Goal: Task Accomplishment & Management: Use online tool/utility

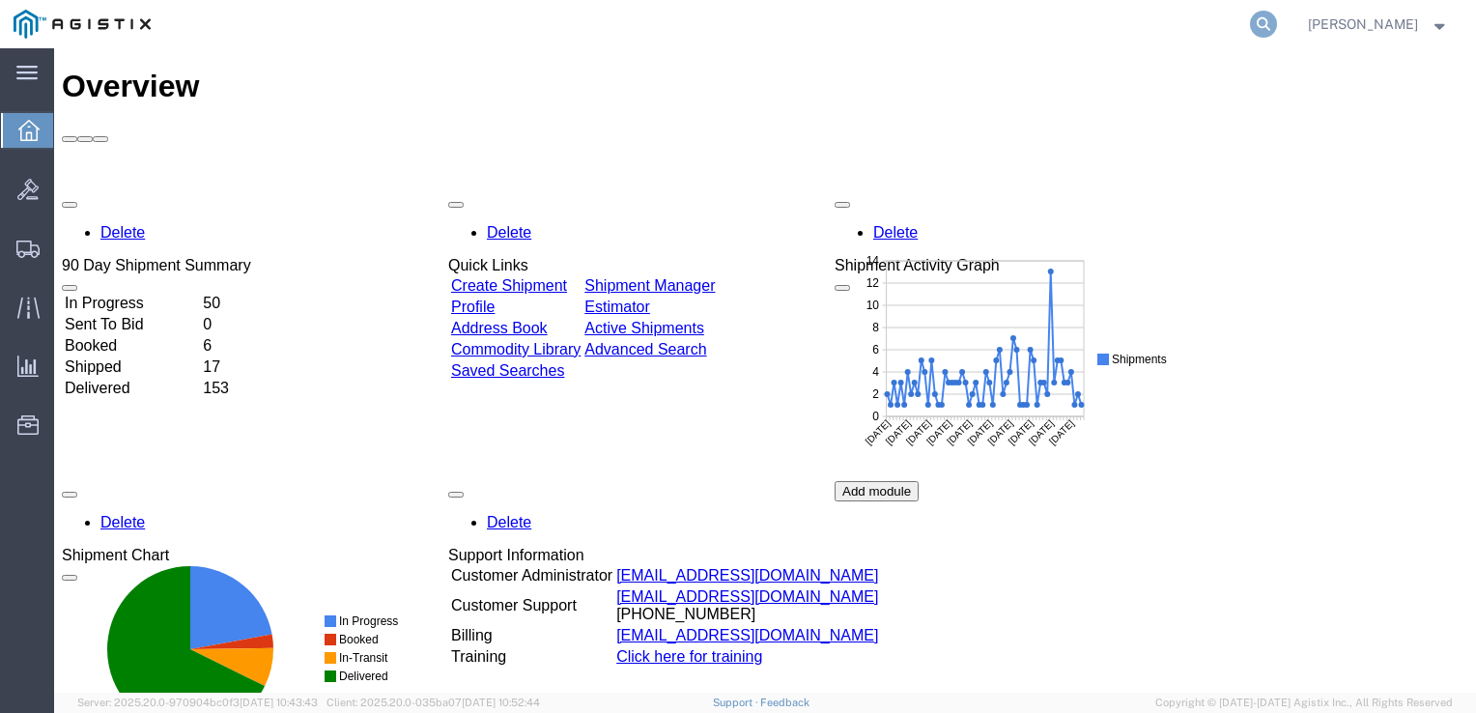
click at [1269, 21] on icon at bounding box center [1263, 24] width 27 height 27
click at [828, 19] on input "search" at bounding box center [956, 24] width 587 height 46
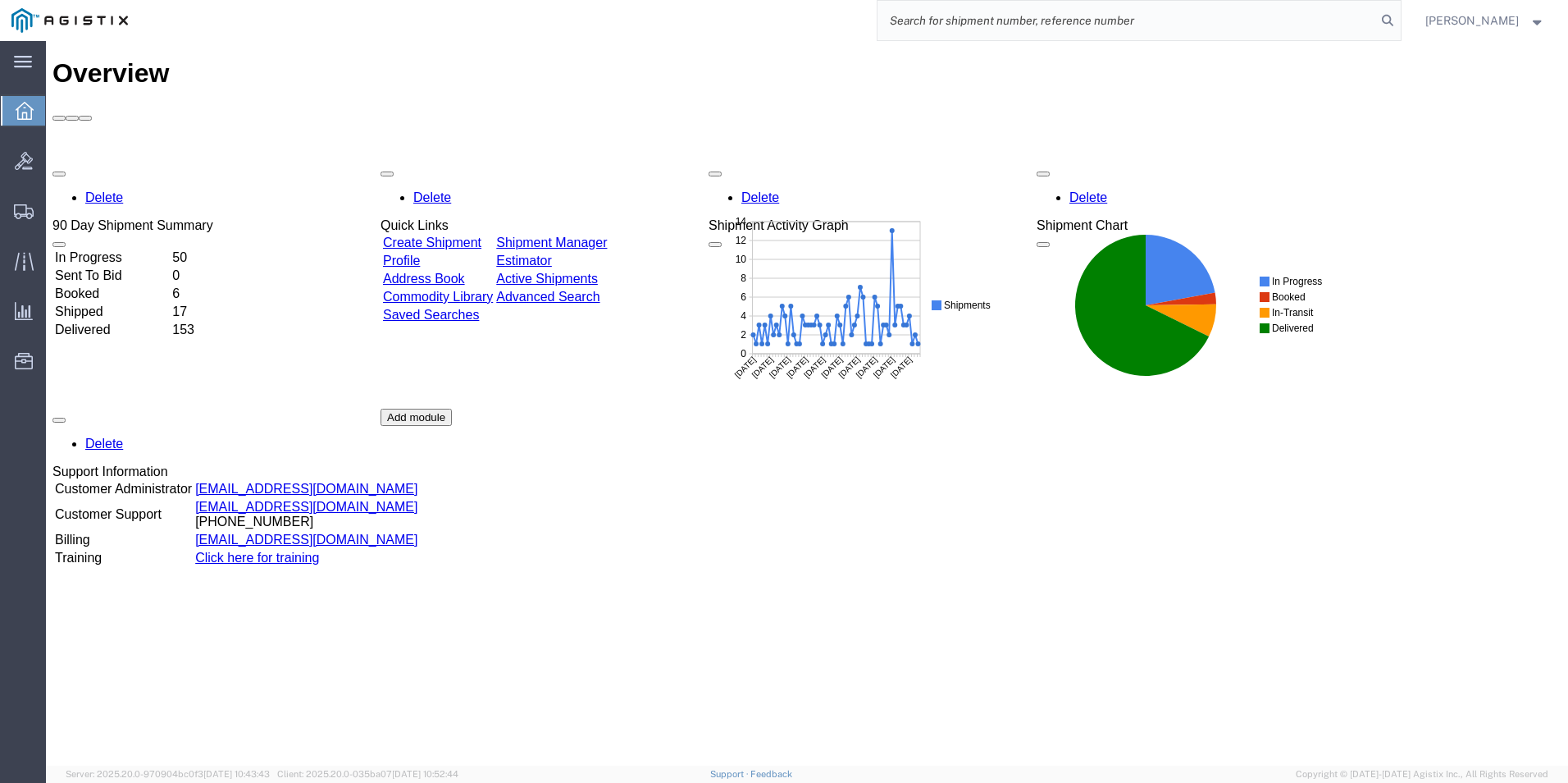
click at [934, 20] on input "search" at bounding box center [1127, 20] width 498 height 39
click at [981, 17] on input "search" at bounding box center [1127, 20] width 498 height 39
type input "GDIT-71804"
click at [1252, 16] on icon at bounding box center [1387, 20] width 23 height 23
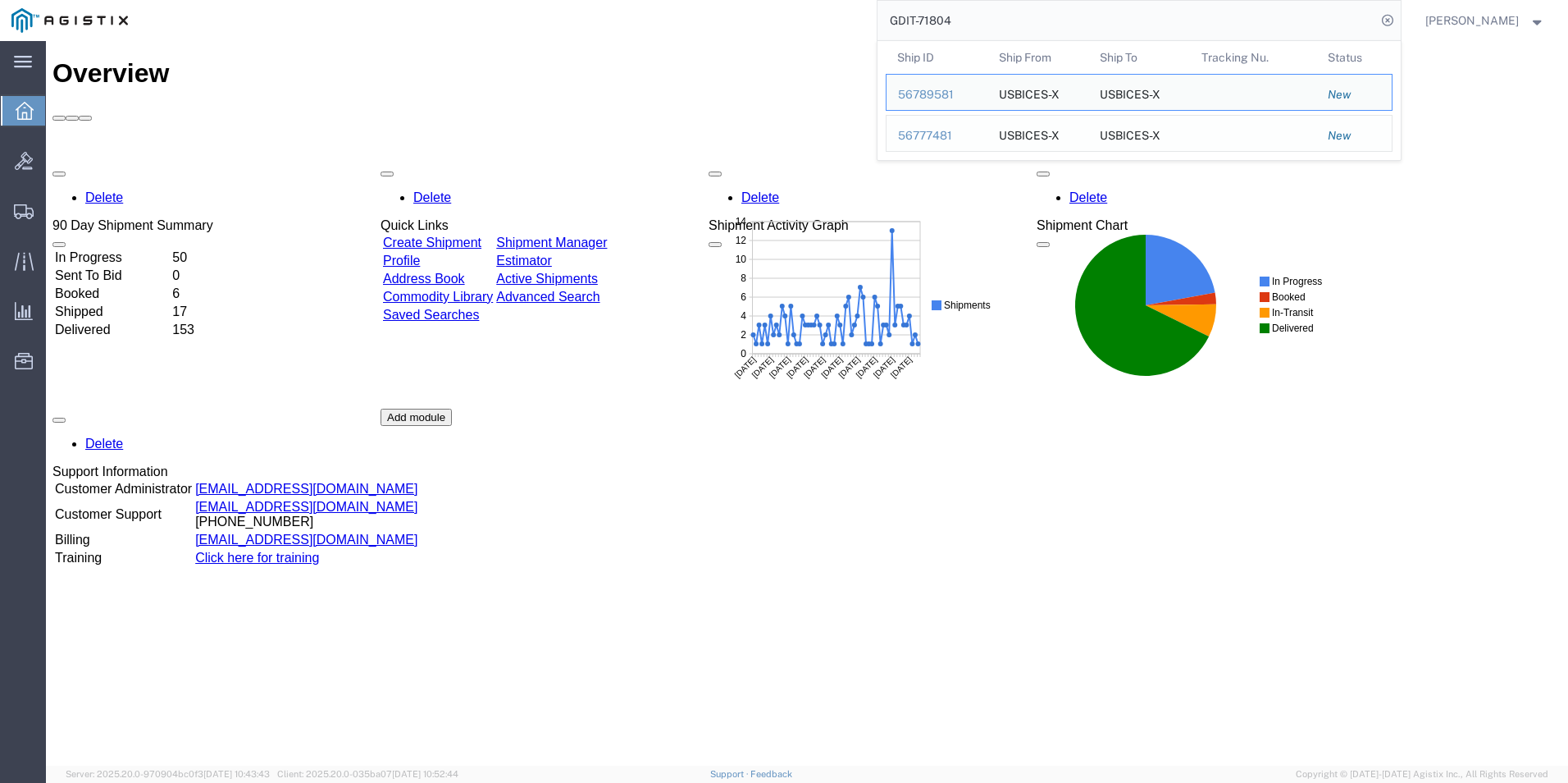
click at [930, 134] on div "56777481" at bounding box center [937, 136] width 78 height 17
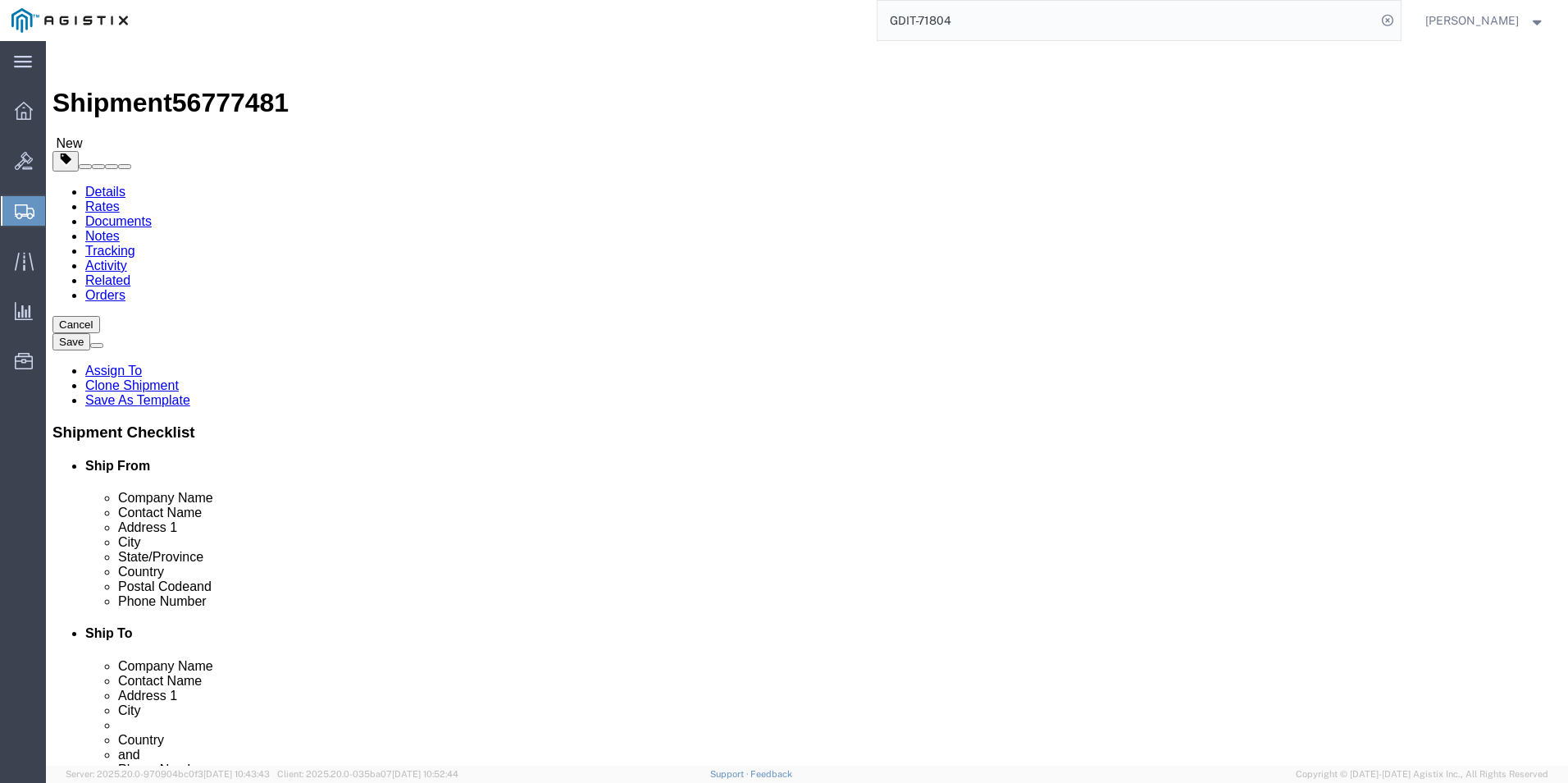
select select "69651"
select select "34240"
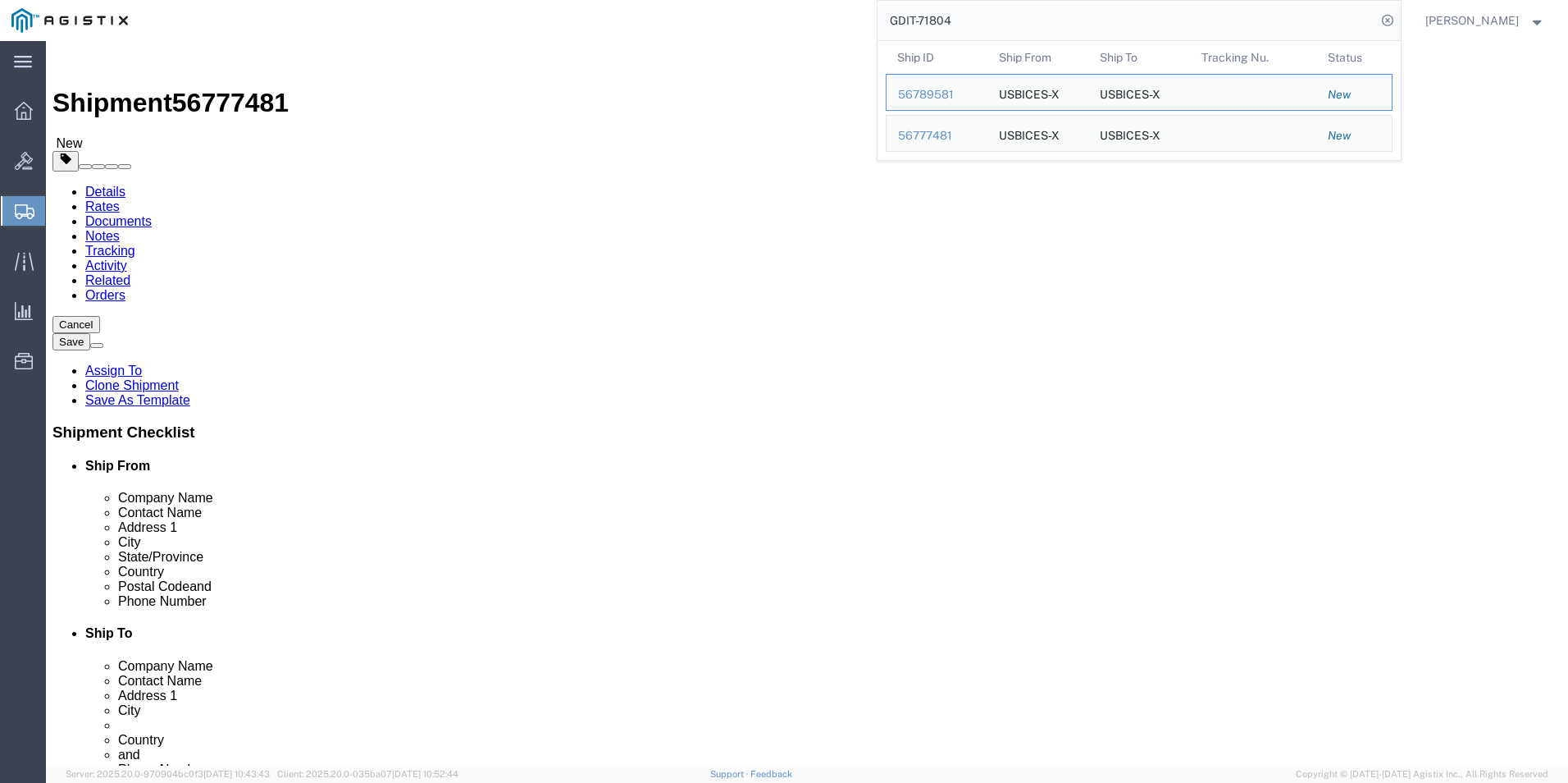
click at [986, 14] on input "GDIT-71804" at bounding box center [1127, 20] width 498 height 39
click at [906, 138] on div "56777481" at bounding box center [937, 136] width 78 height 17
click at [1057, 9] on input "GDIT-71804" at bounding box center [1127, 20] width 498 height 39
click at [924, 133] on div "56777481" at bounding box center [937, 136] width 78 height 17
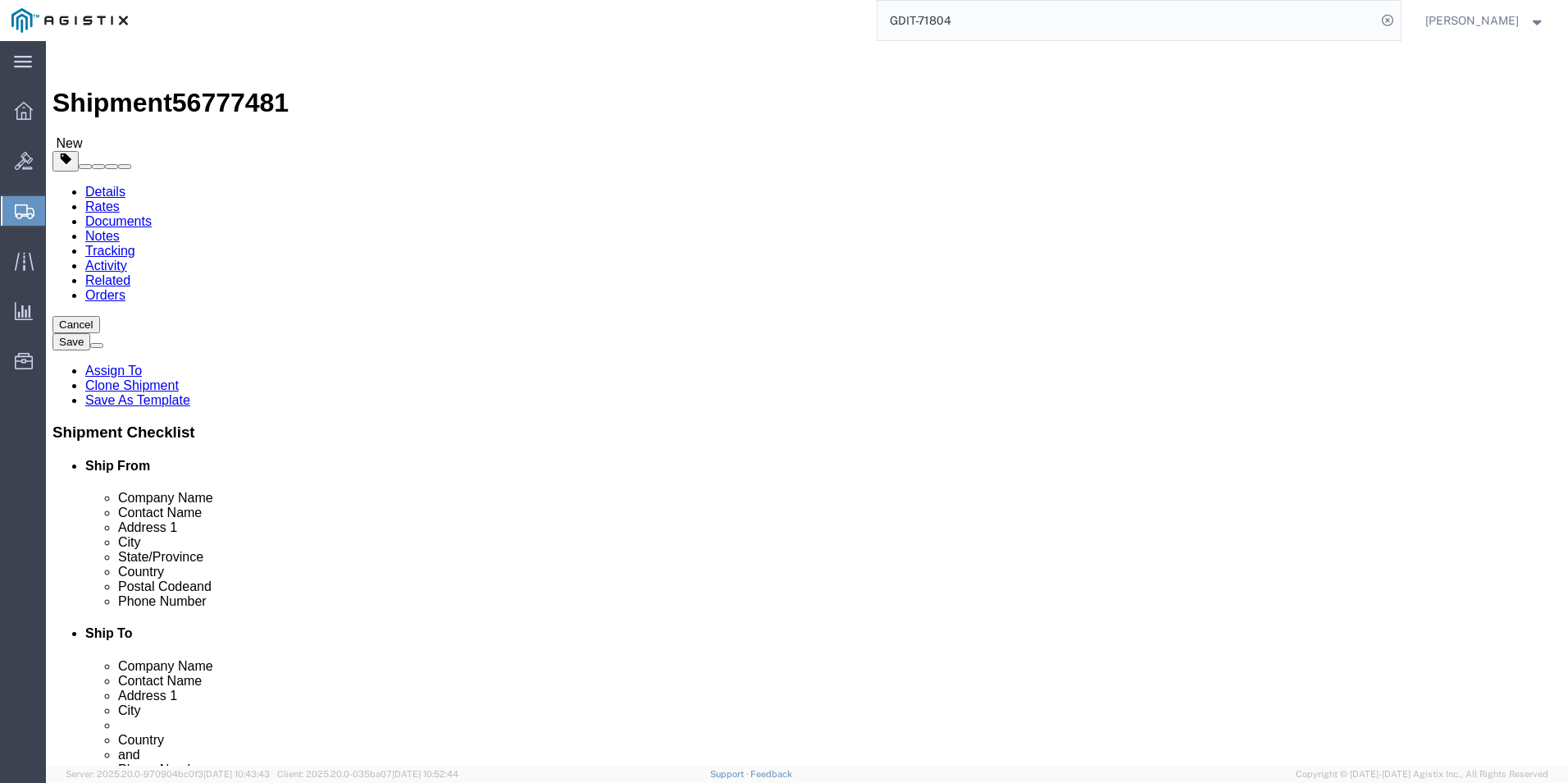
click icon
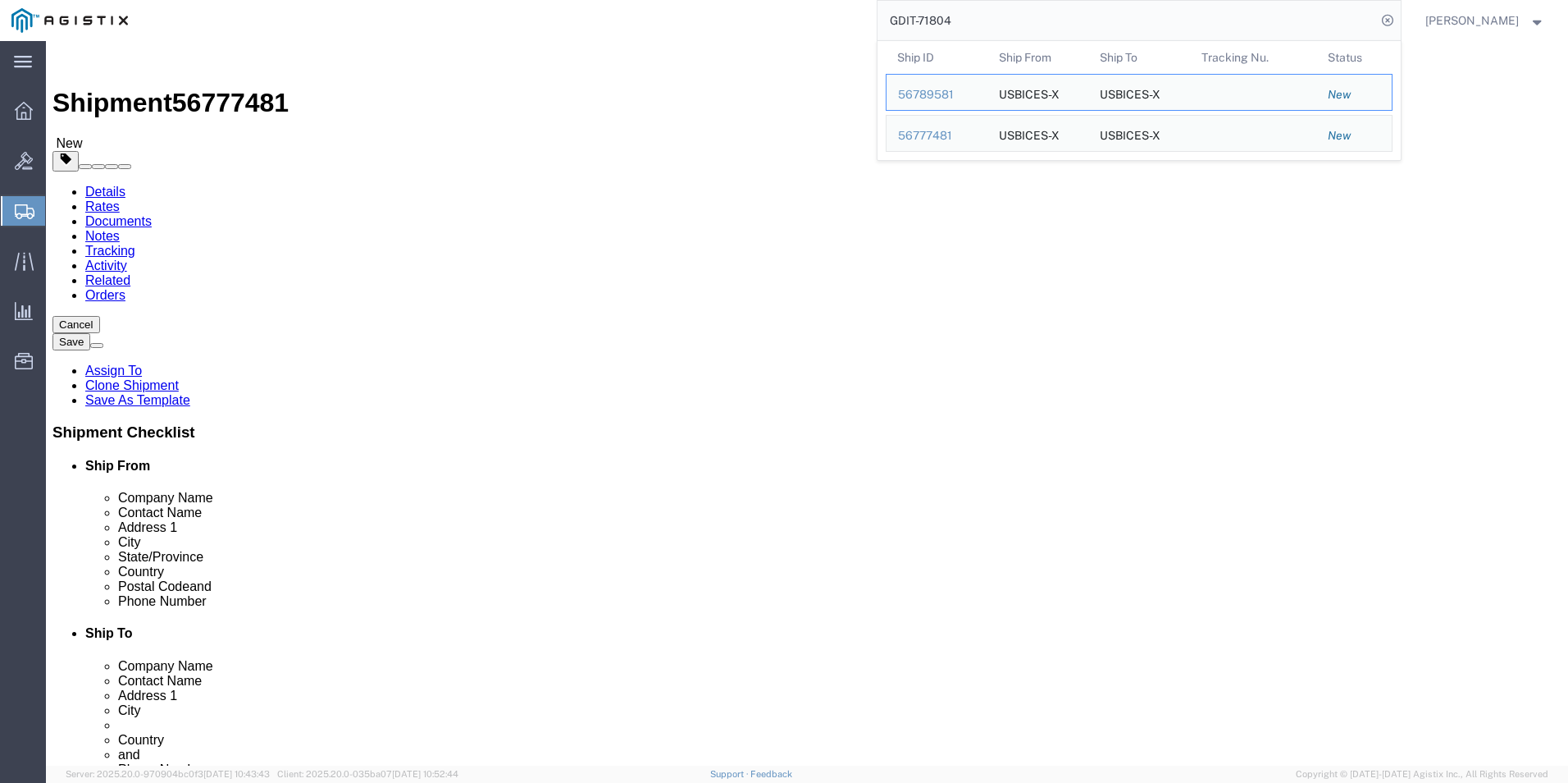
click at [1001, 20] on input "GDIT-71804" at bounding box center [1127, 20] width 498 height 39
click at [932, 132] on div "56777481" at bounding box center [937, 136] width 78 height 17
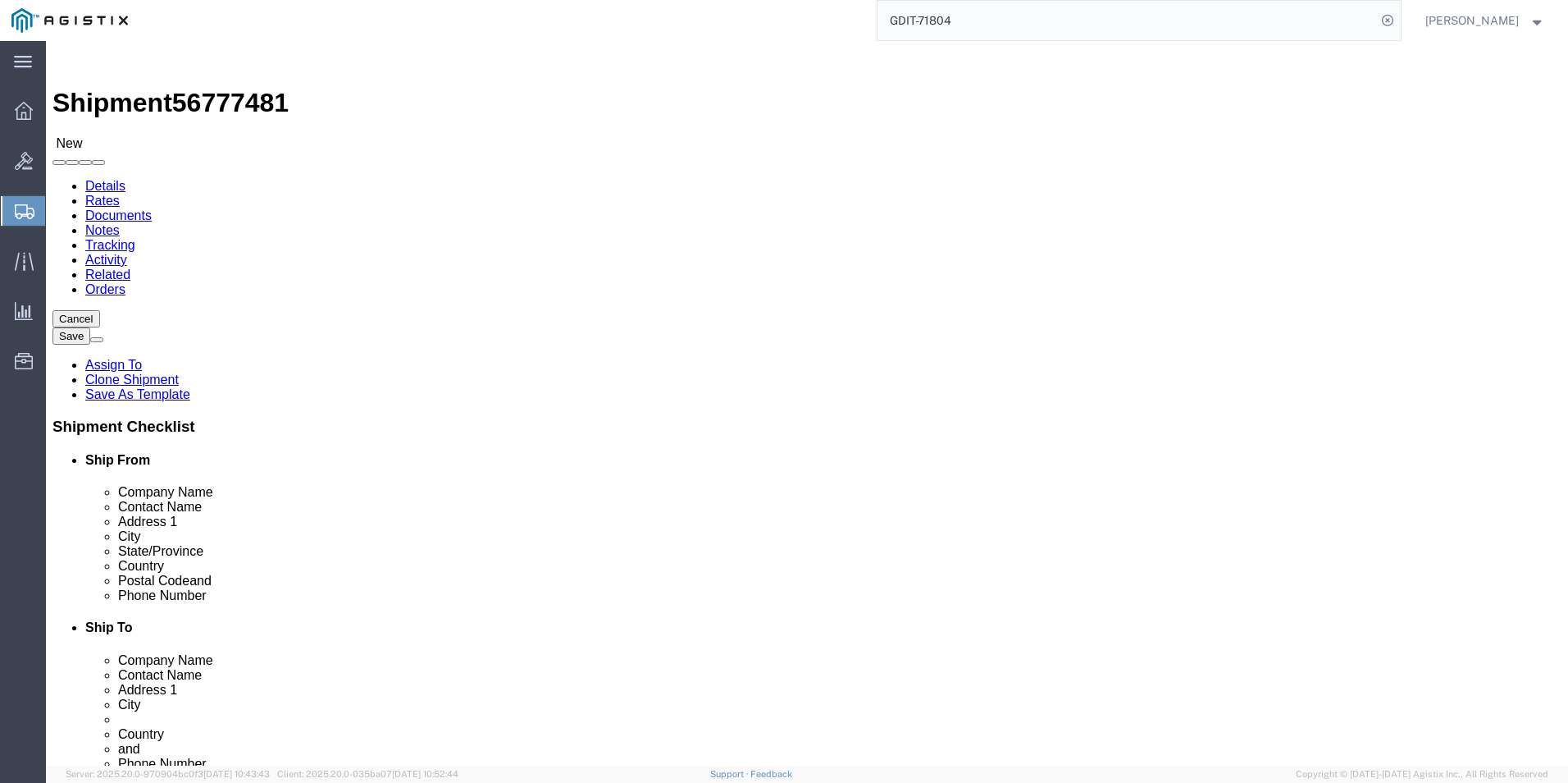
select select "69651"
select select "34240"
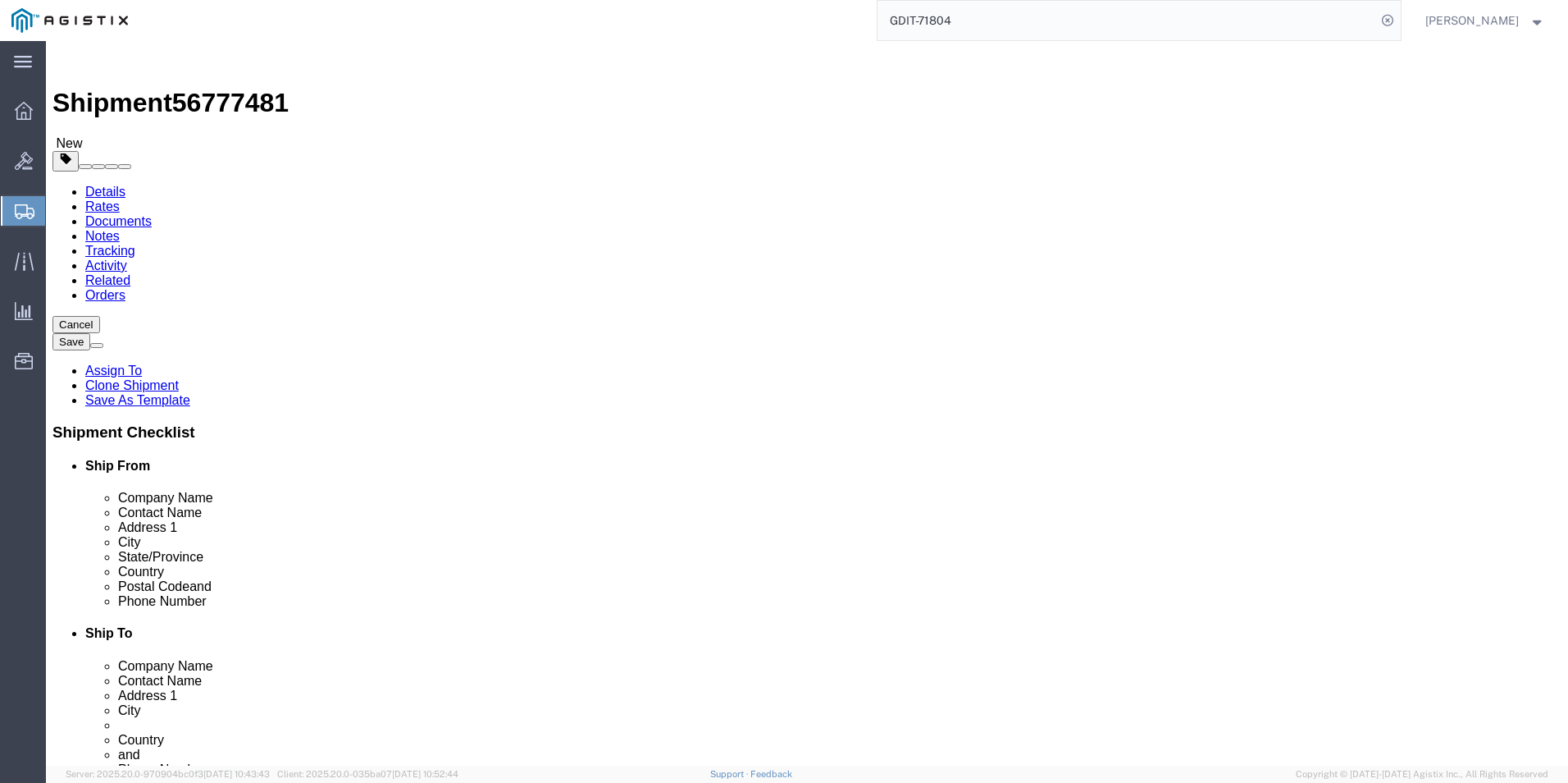
click icon
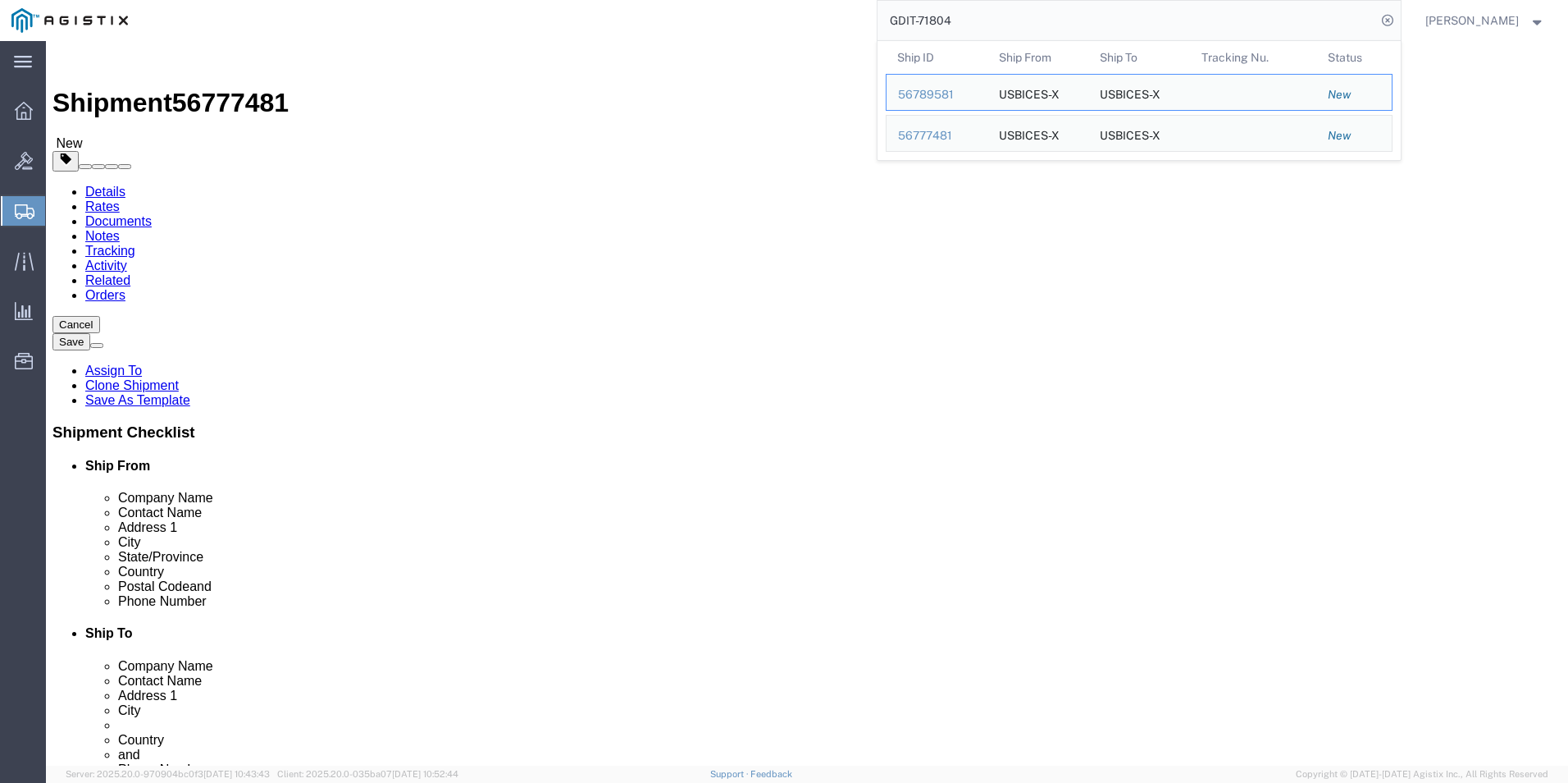
click at [981, 16] on input "GDIT-71804" at bounding box center [1127, 20] width 498 height 39
click at [913, 138] on div "56777481" at bounding box center [937, 136] width 78 height 17
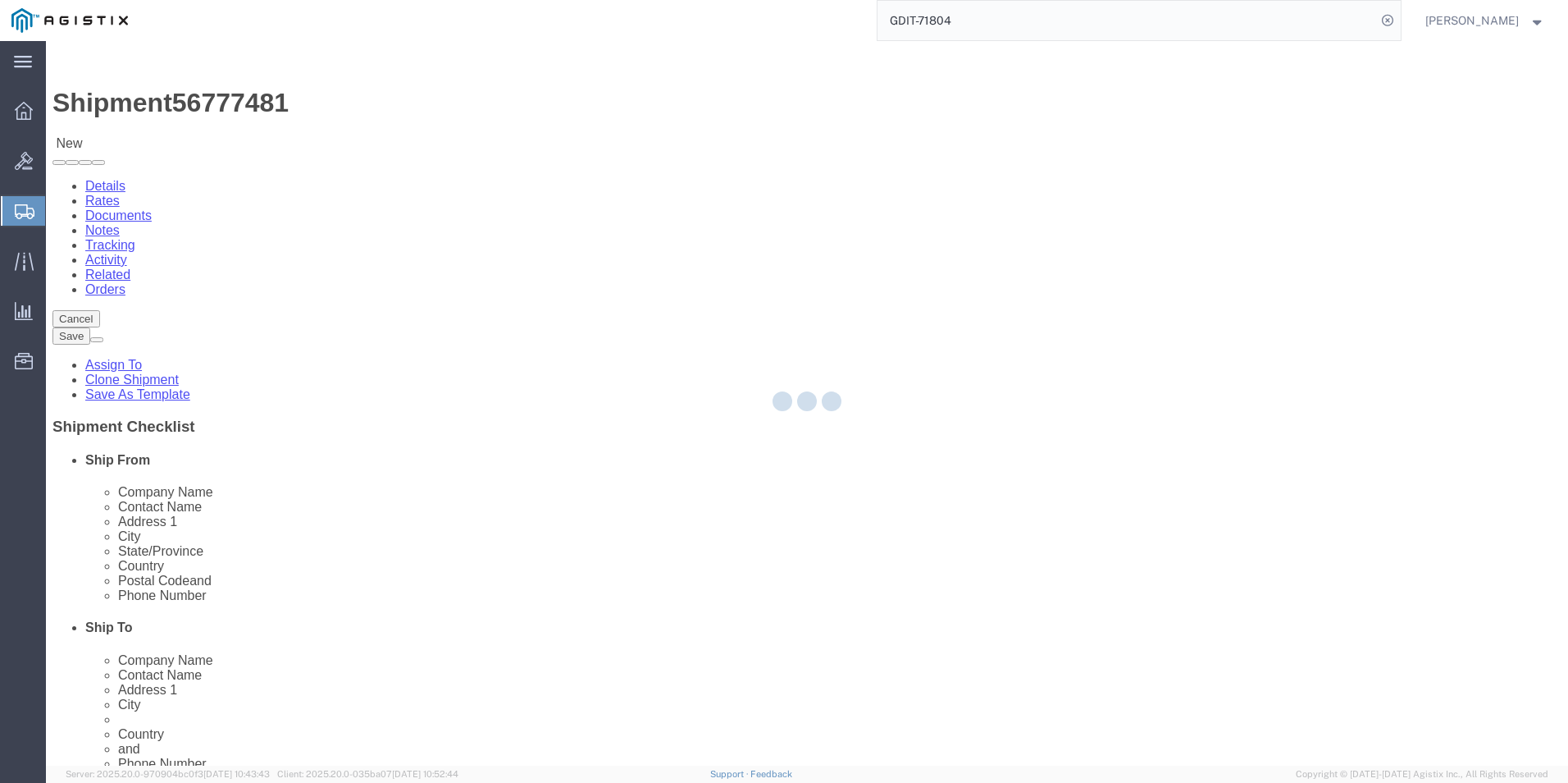
select select "69651"
select select "34240"
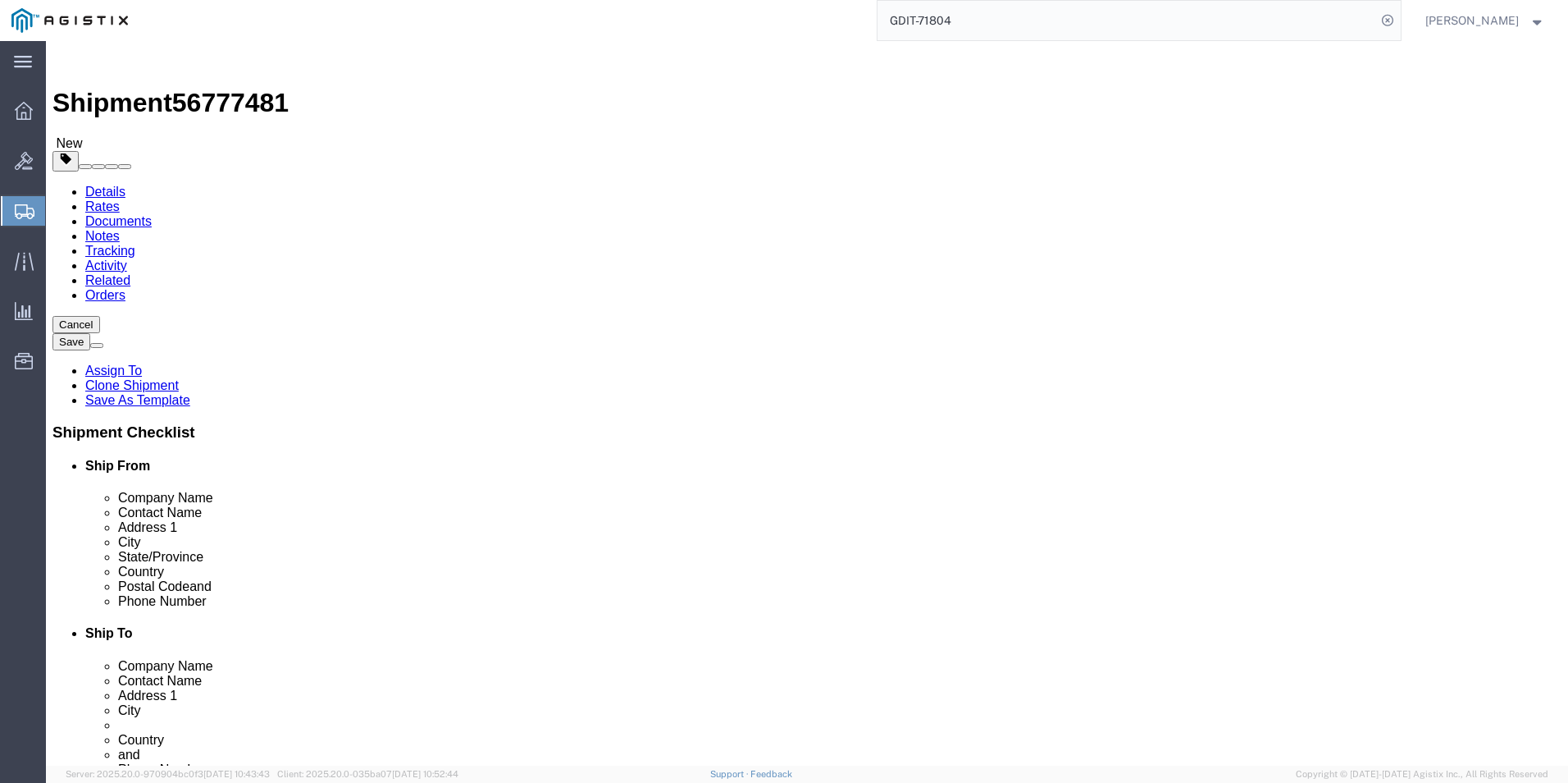
click icon
click at [962, 14] on input "GDIT-71804" at bounding box center [1127, 20] width 498 height 39
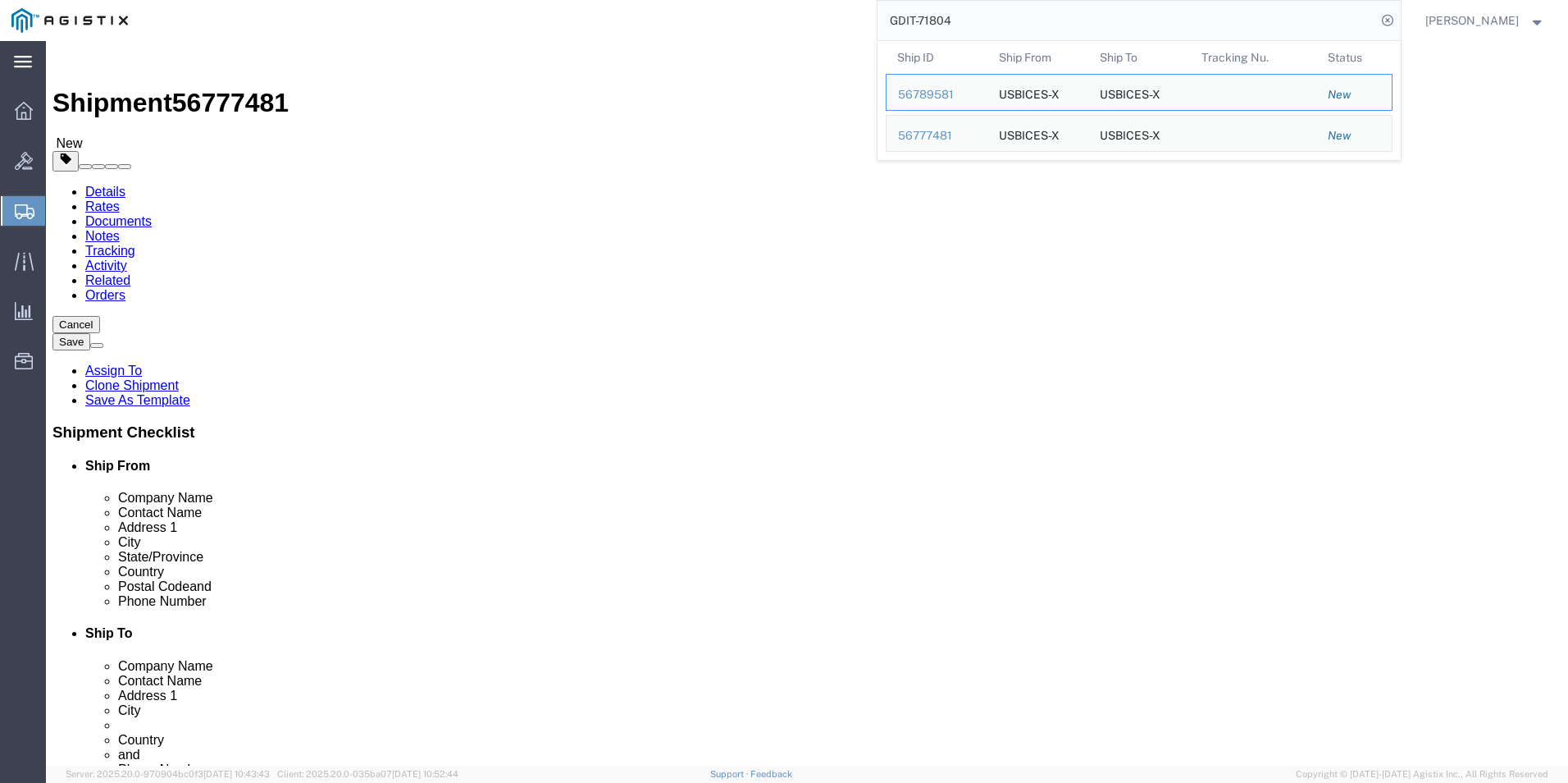
click at [29, 55] on svg-icon at bounding box center [22, 61] width 18 height 16
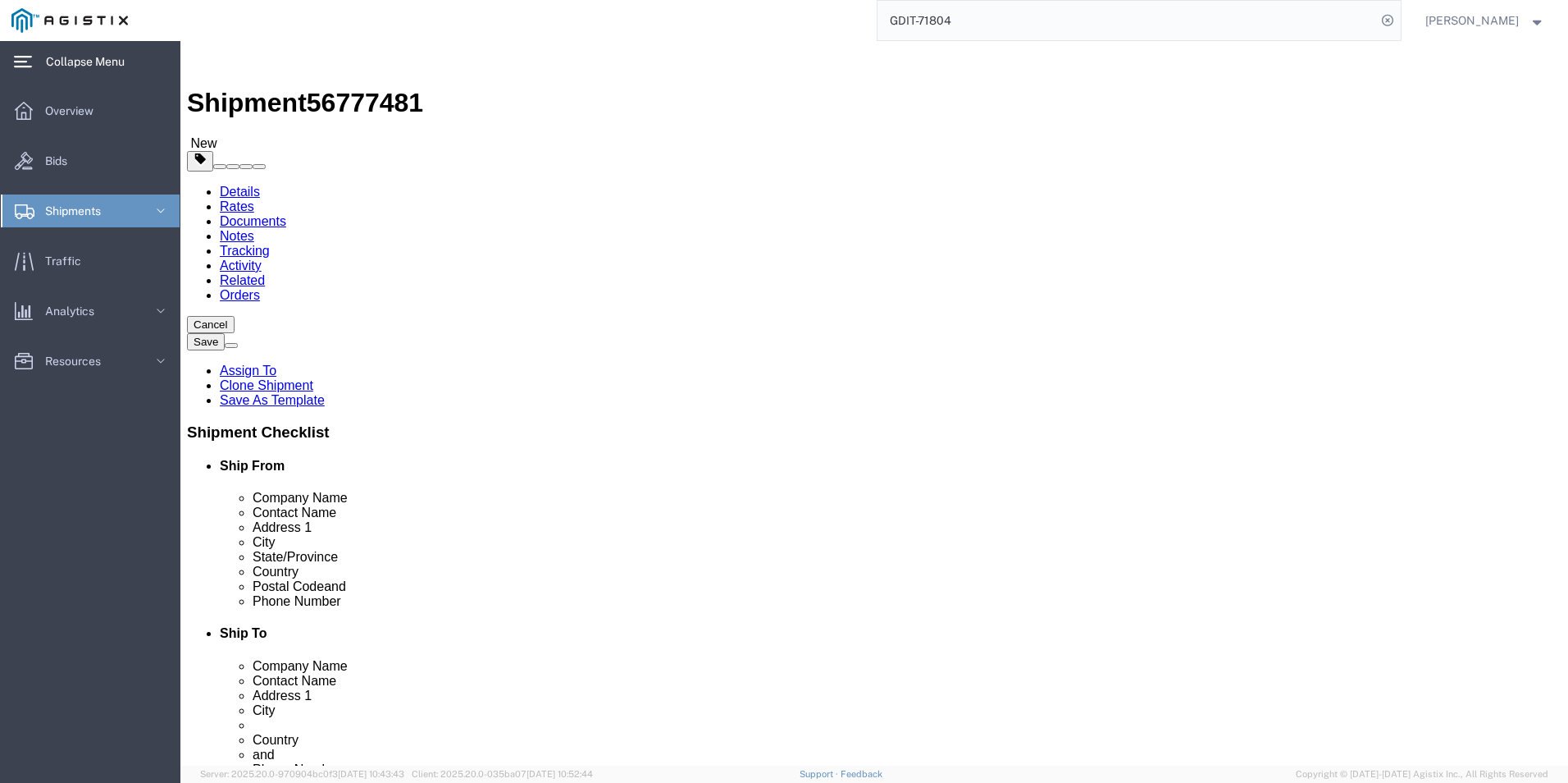
click at [72, 62] on span "Collapse Menu" at bounding box center [91, 61] width 90 height 33
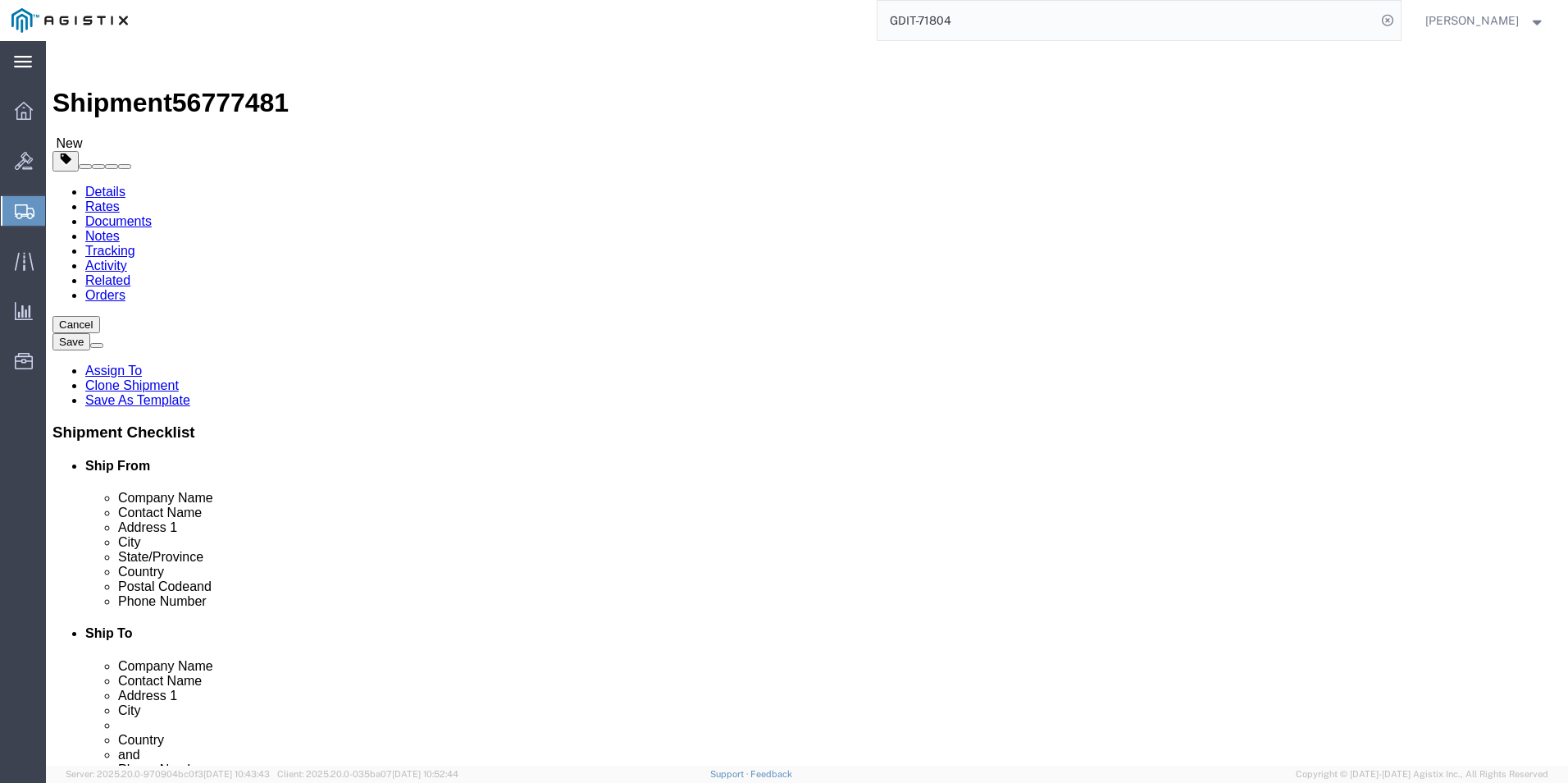
click at [20, 62] on icon at bounding box center [22, 62] width 18 height 12
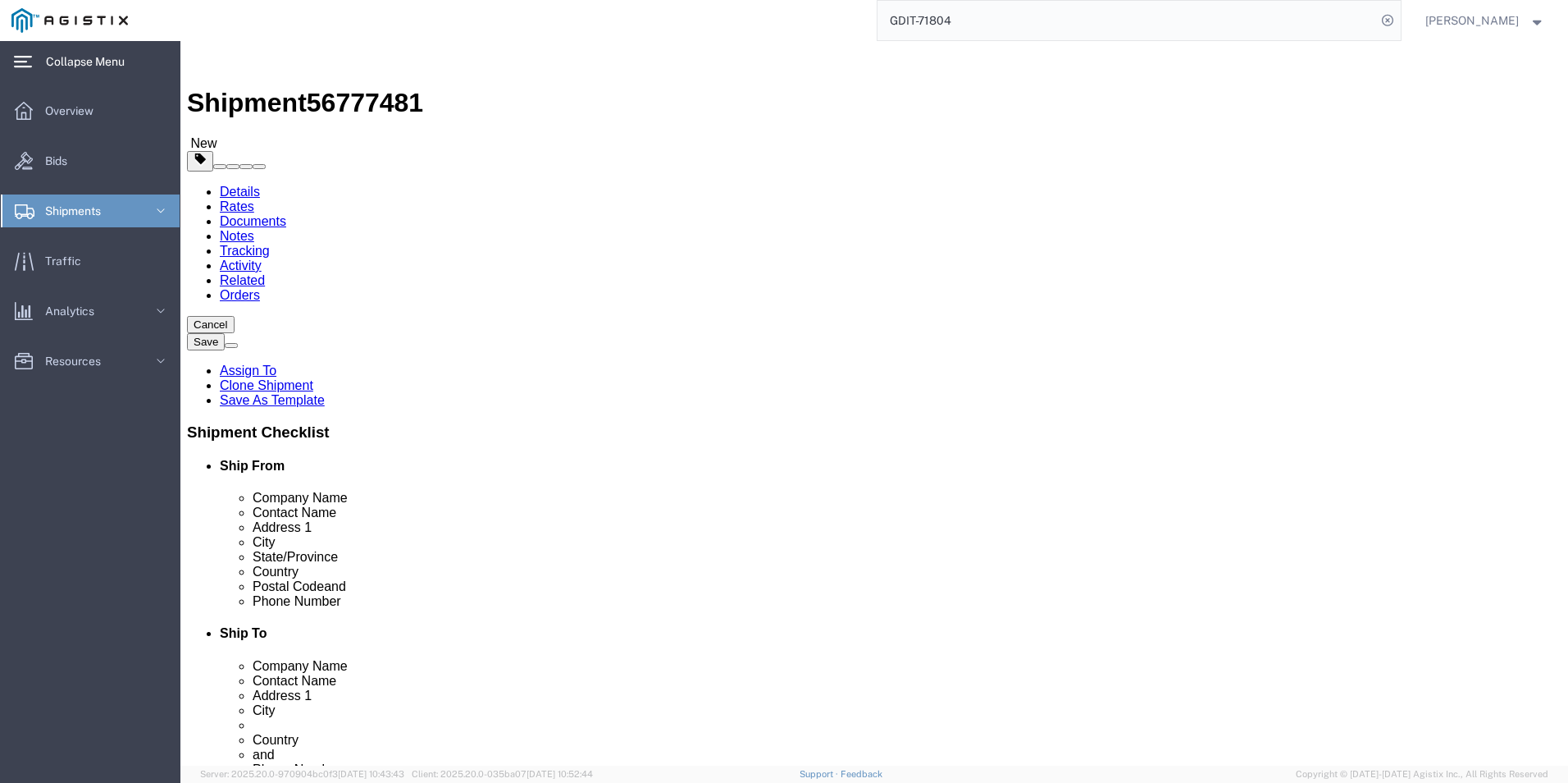
click at [93, 208] on span "Shipments" at bounding box center [78, 211] width 67 height 33
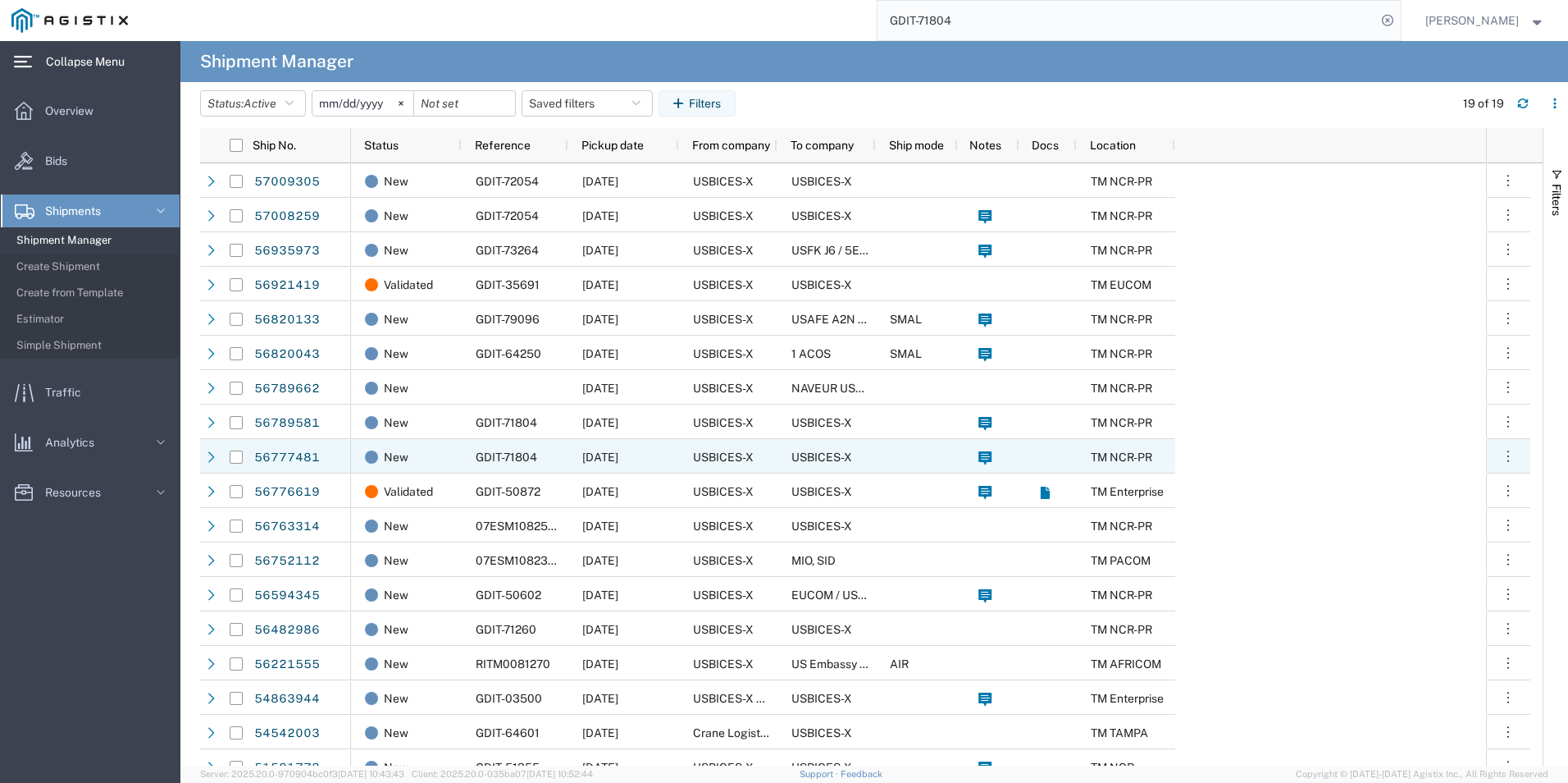
scroll to position [53, 0]
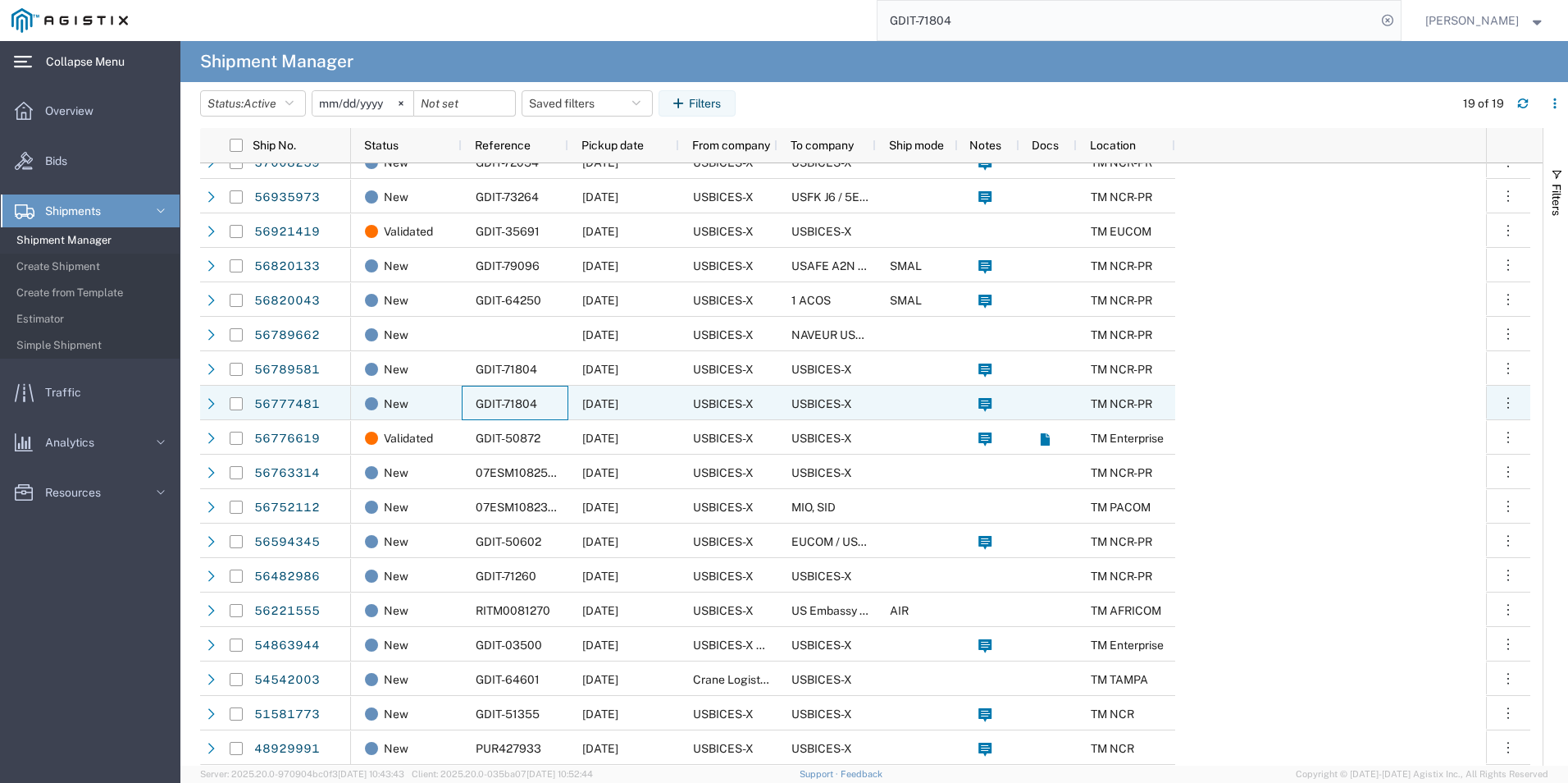
click at [488, 402] on span "GDIT-71804" at bounding box center [506, 403] width 61 height 13
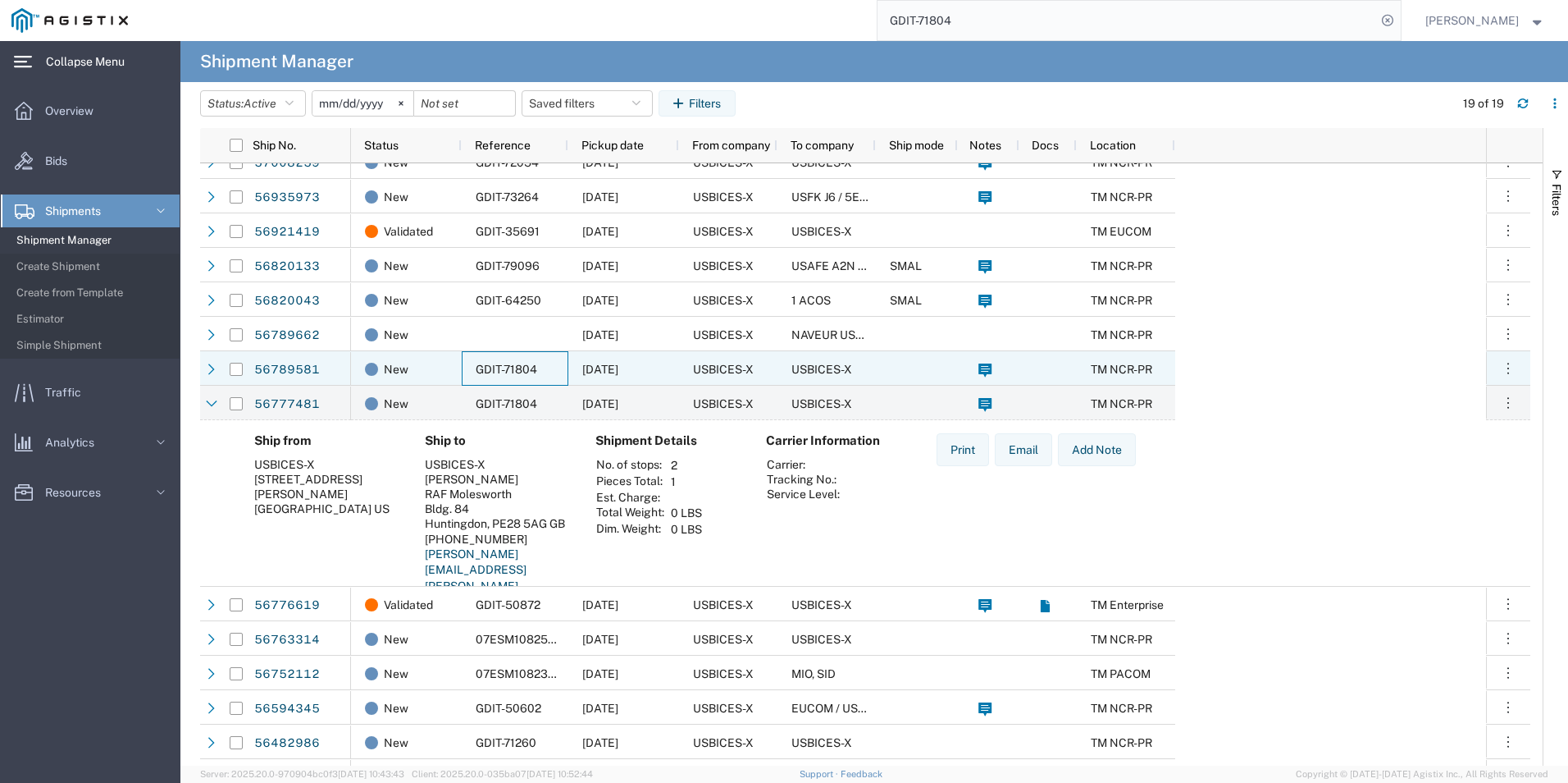
click at [493, 370] on span "GDIT-71804" at bounding box center [506, 369] width 61 height 13
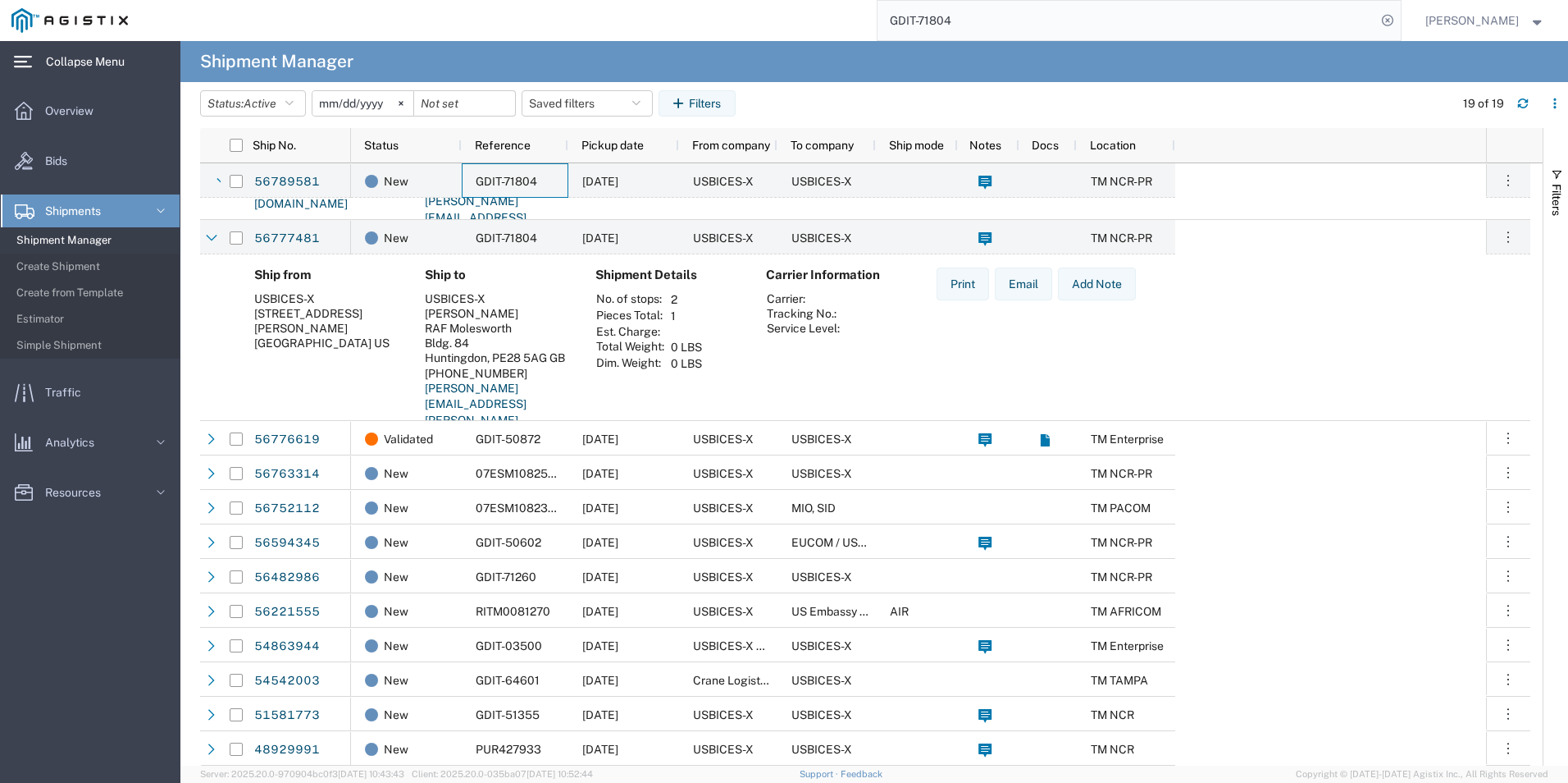
scroll to position [402, 0]
click at [291, 100] on icon "button" at bounding box center [289, 104] width 8 height 12
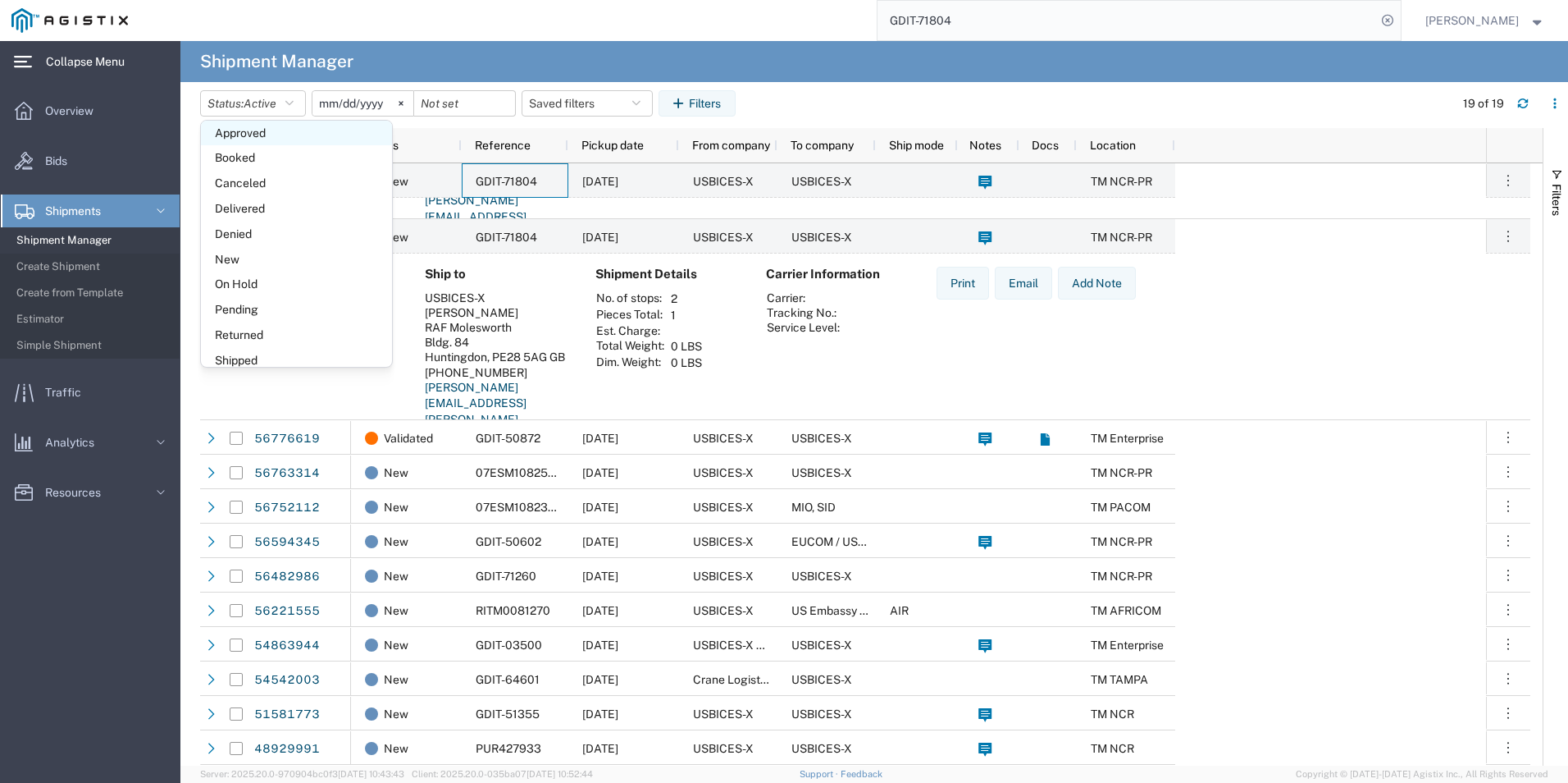
scroll to position [95, 0]
click at [233, 245] on span "New" at bounding box center [296, 246] width 191 height 25
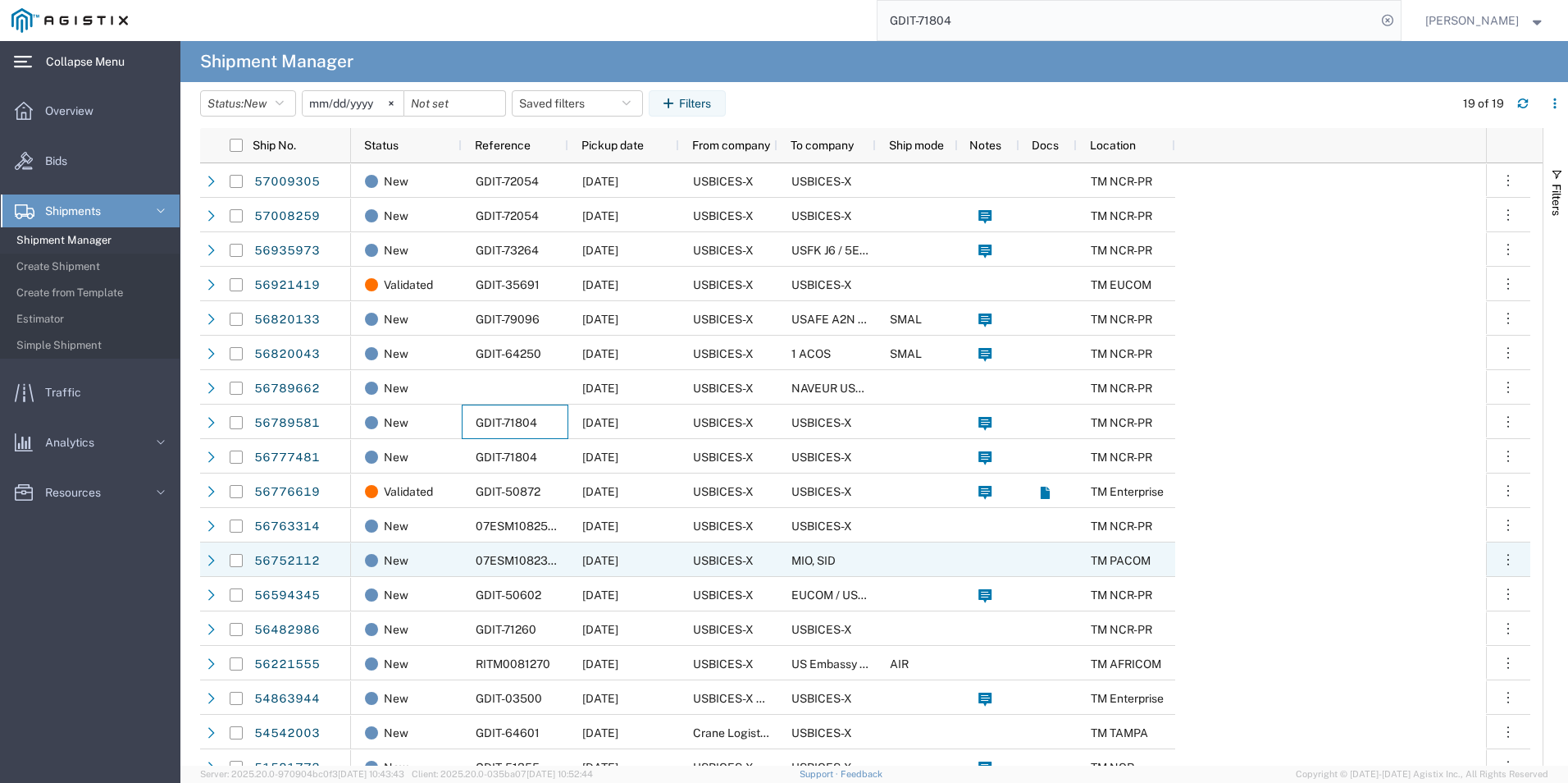
scroll to position [53, 0]
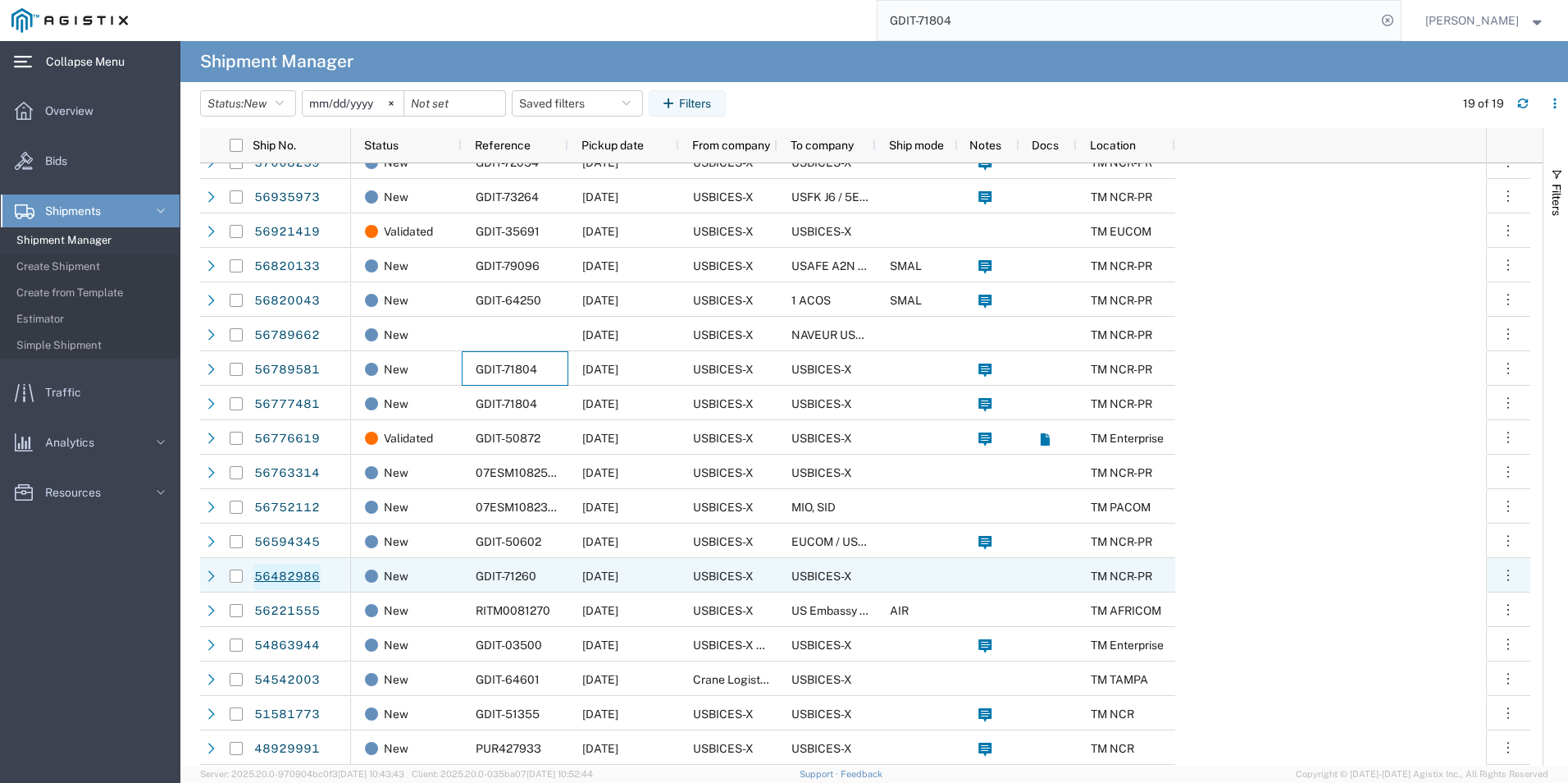
click at [304, 574] on link "56482986" at bounding box center [287, 577] width 67 height 26
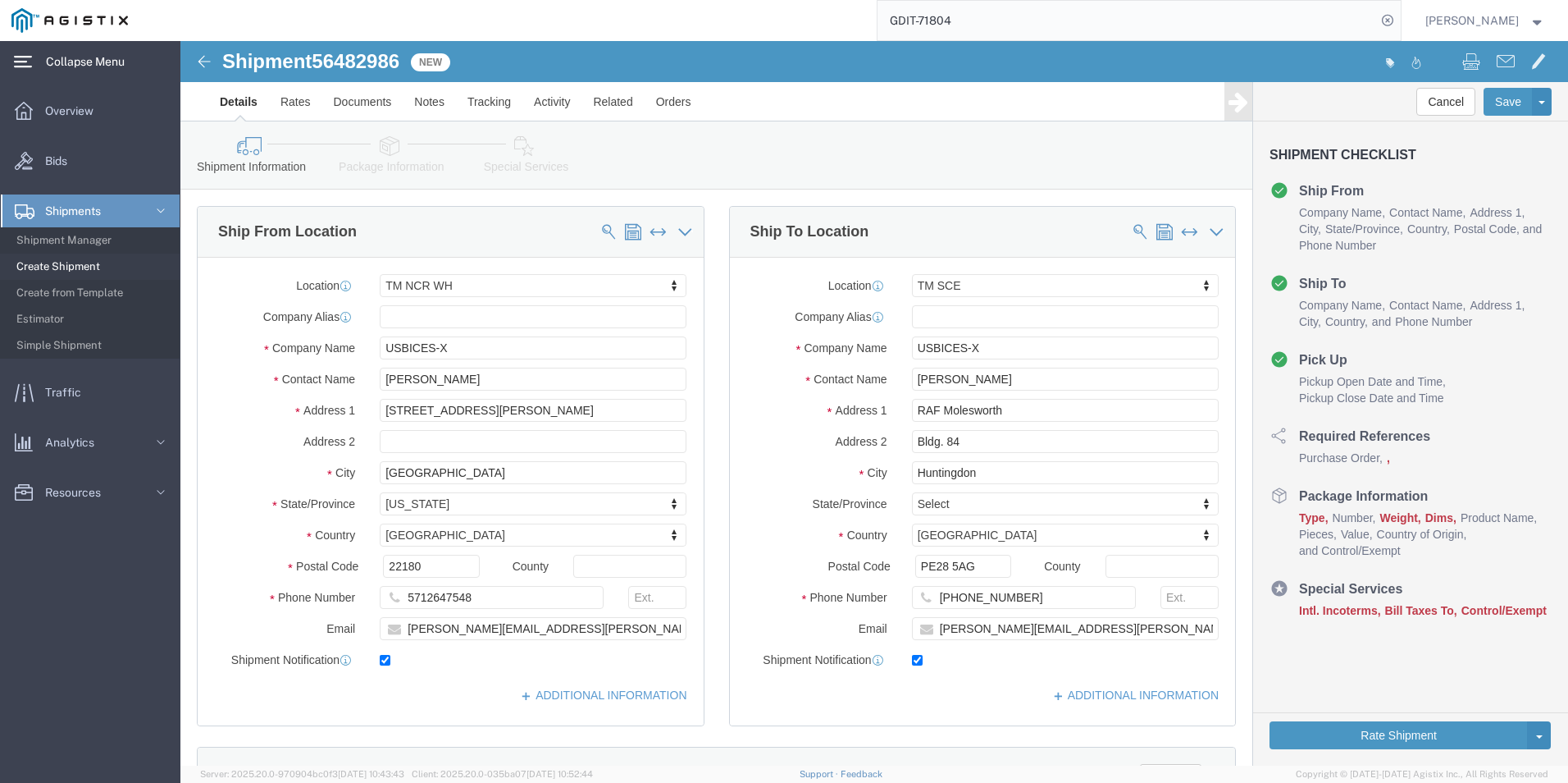
select select "69651"
select select "34240"
click icon
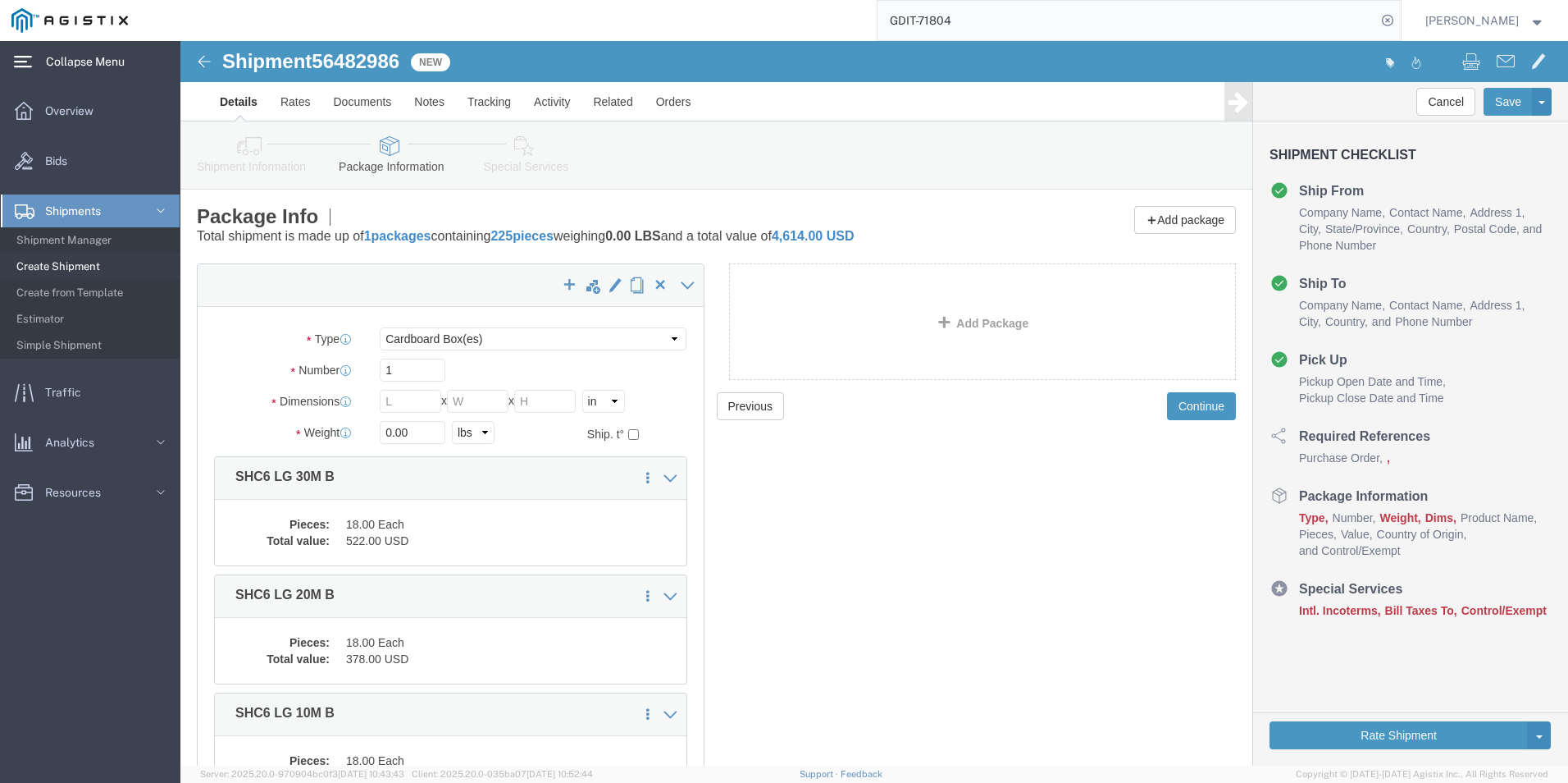
click at [95, 214] on span "Shipments" at bounding box center [78, 211] width 67 height 33
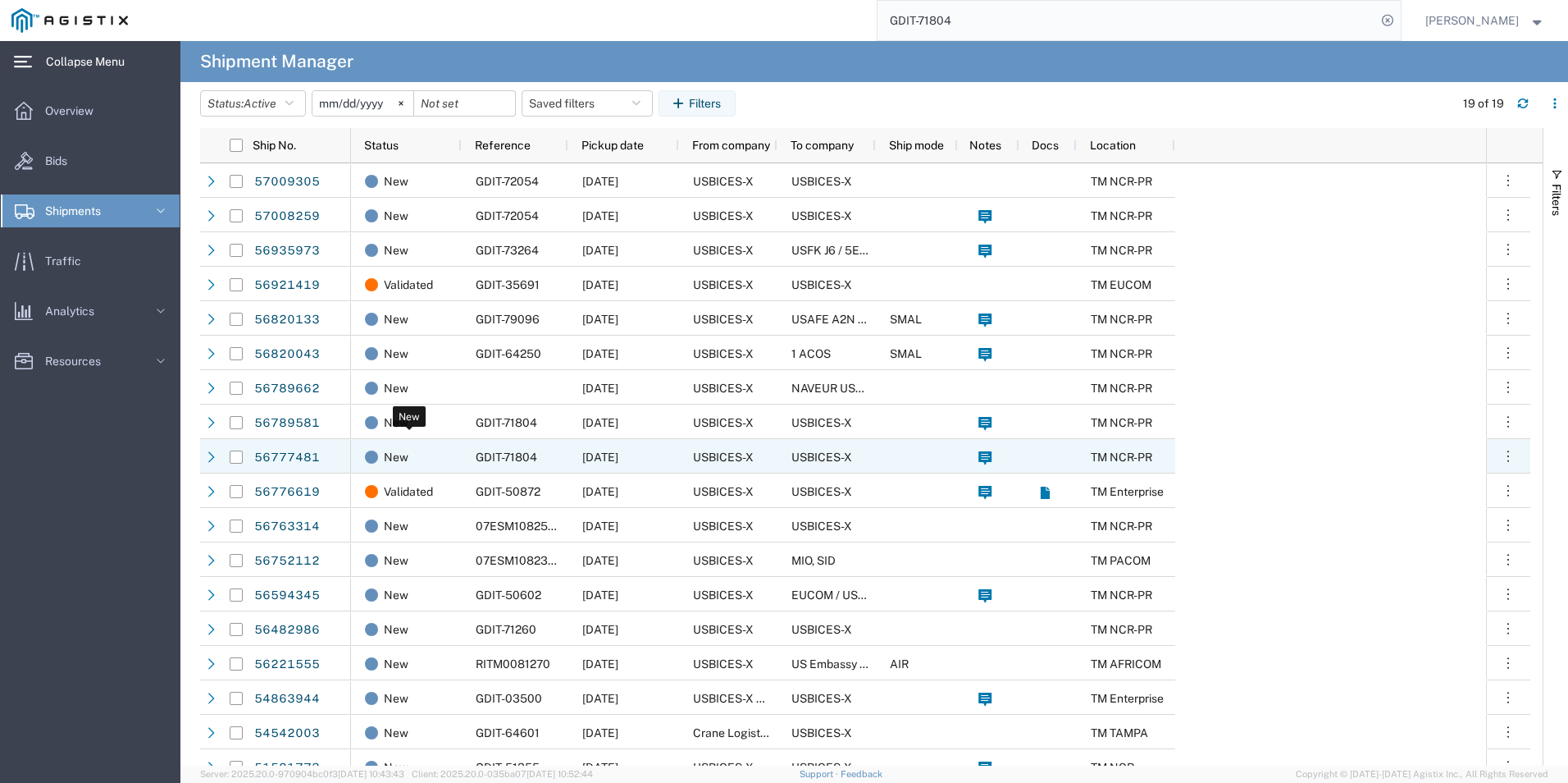
scroll to position [53, 0]
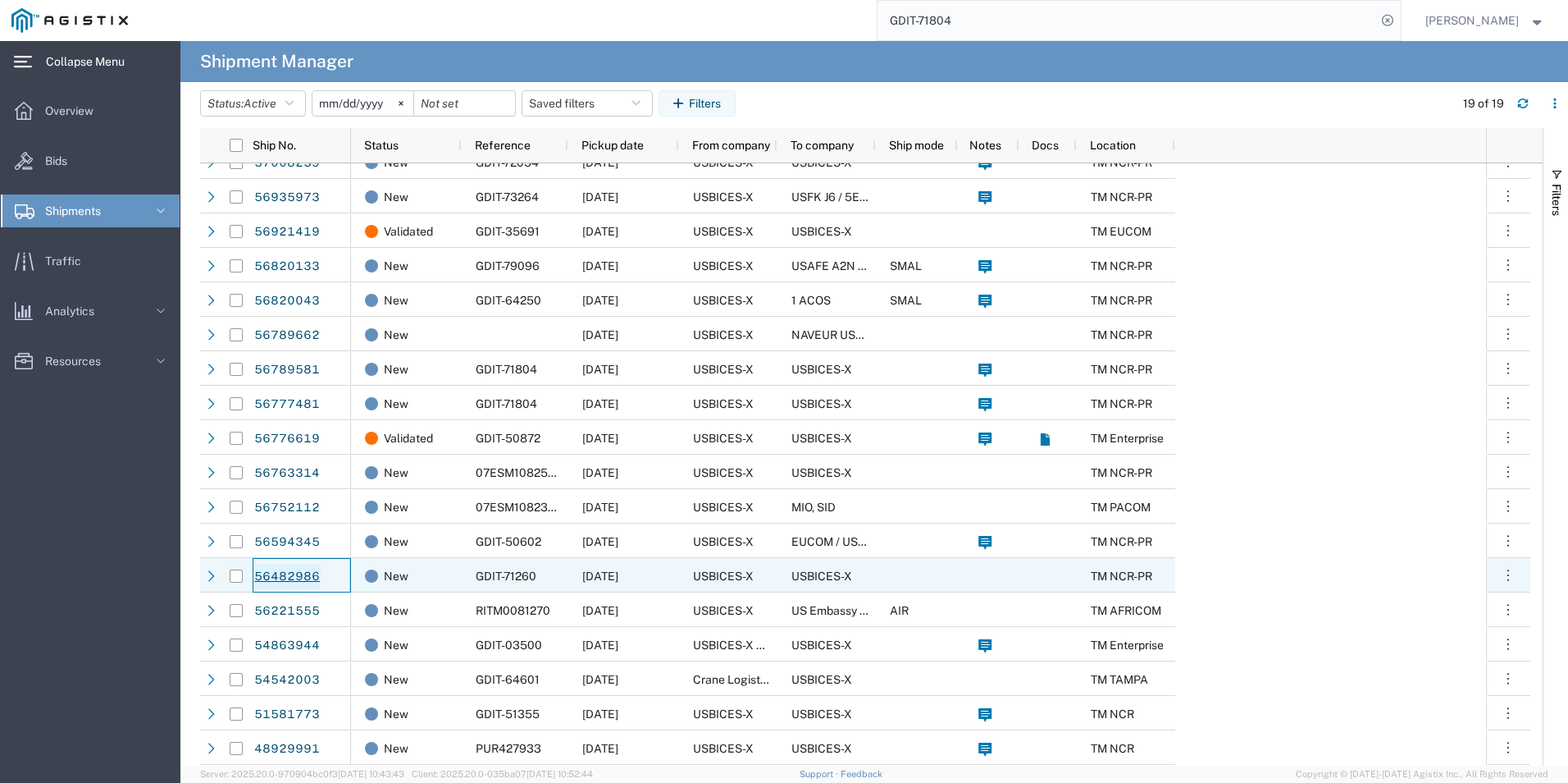
click at [293, 572] on link "56482986" at bounding box center [287, 577] width 67 height 26
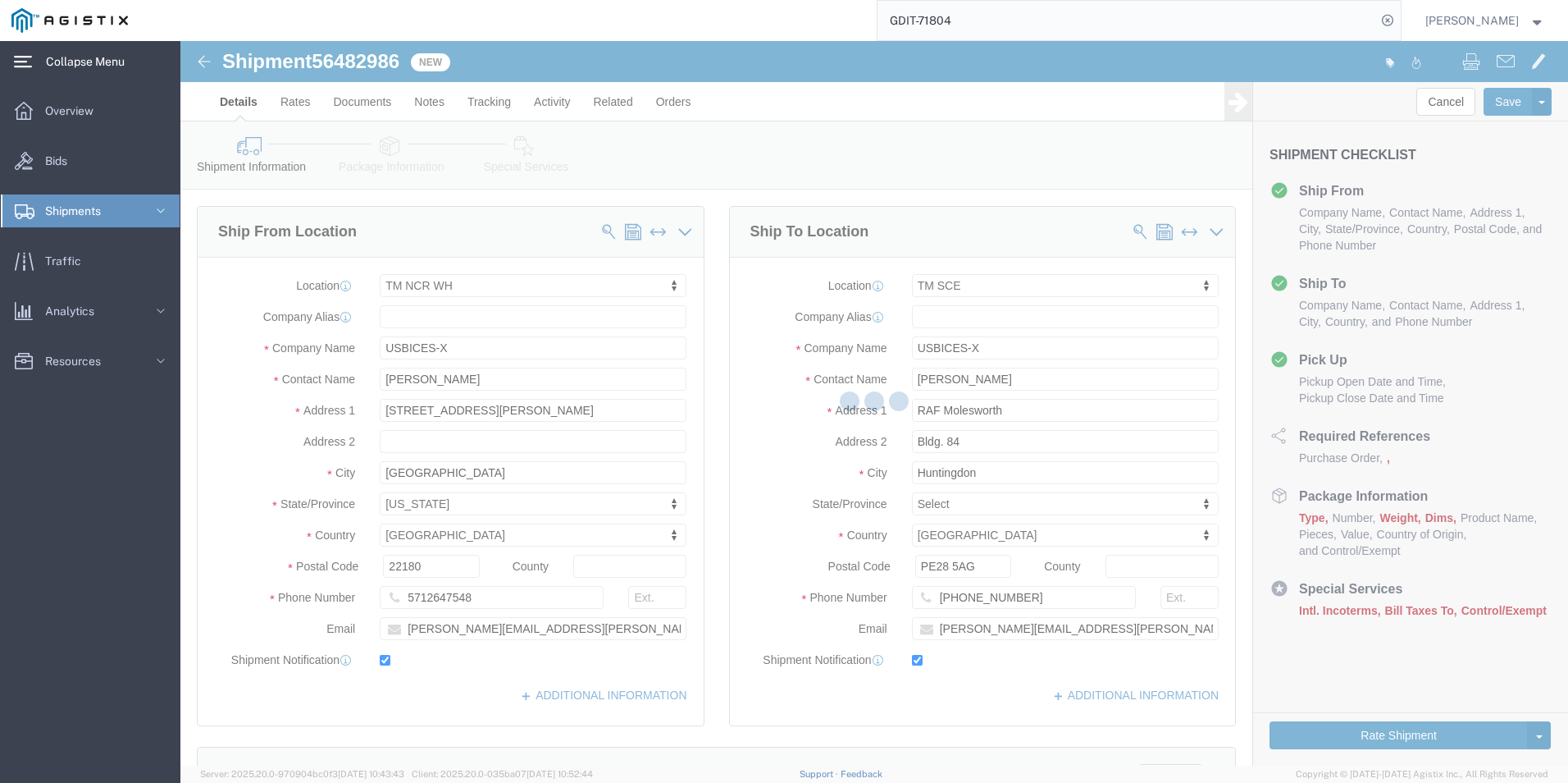
select select "69651"
select select "34240"
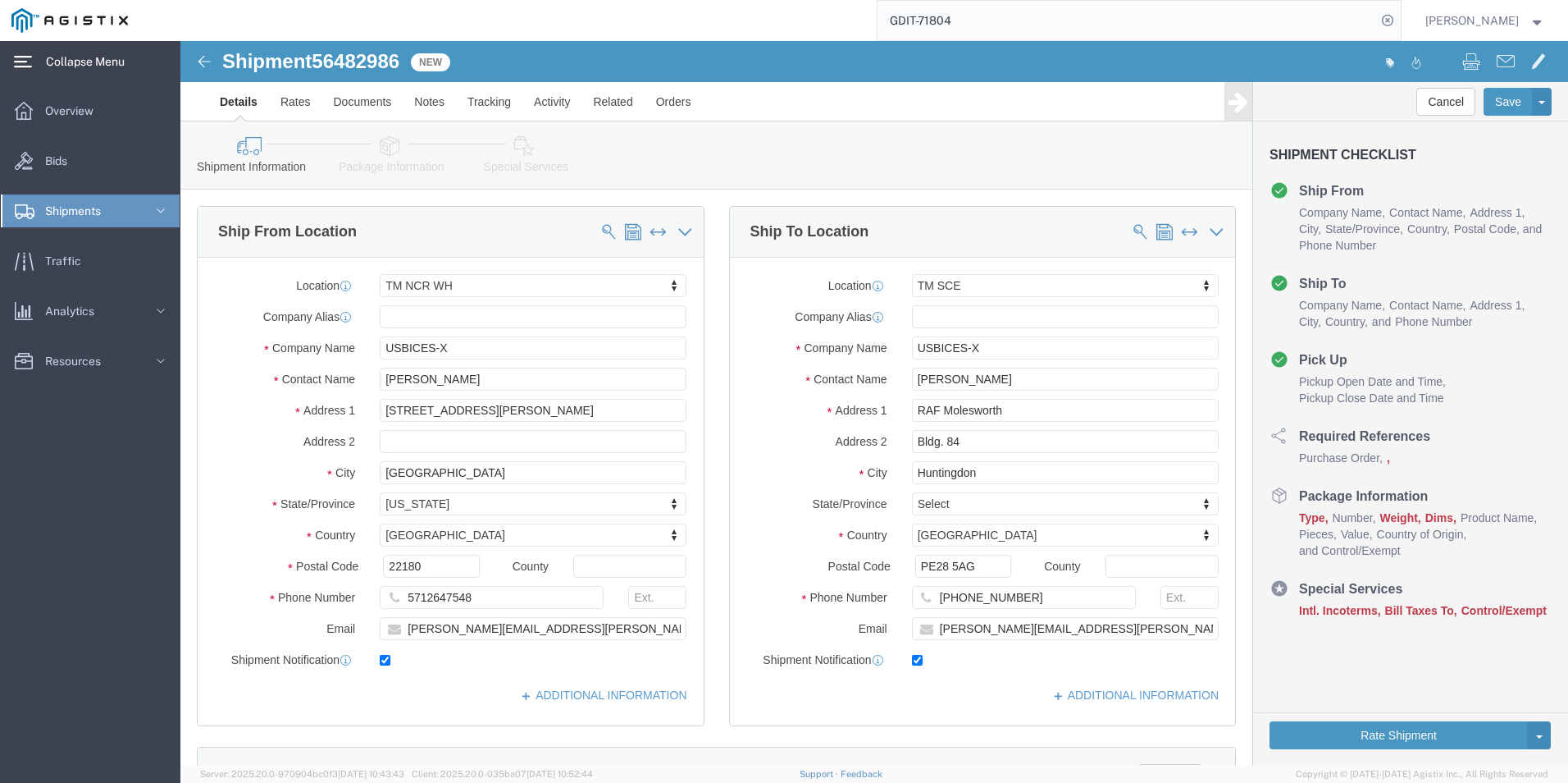
click at [114, 219] on link "Shipments" at bounding box center [90, 211] width 179 height 33
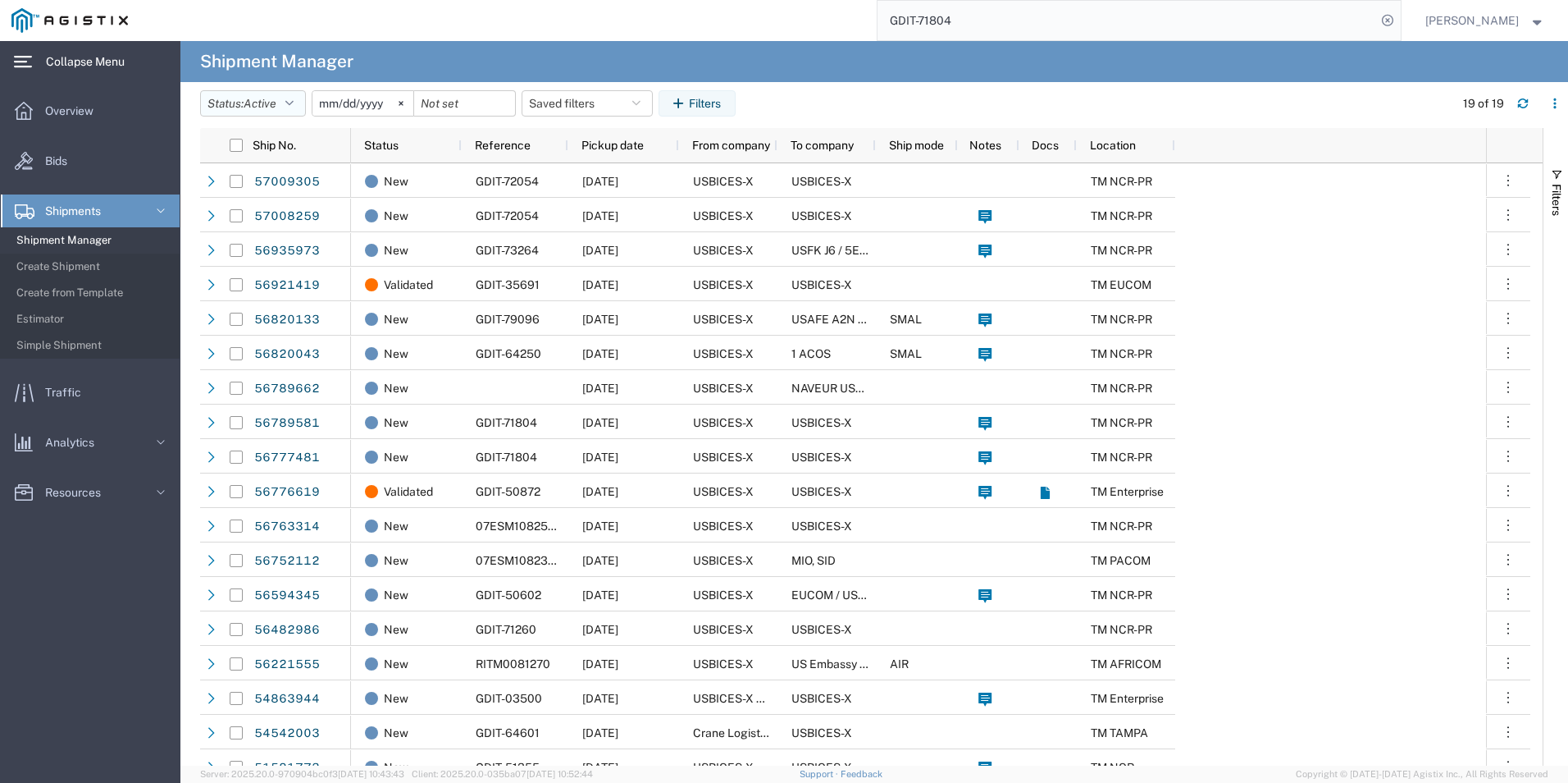
click at [294, 105] on icon "button" at bounding box center [289, 104] width 8 height 12
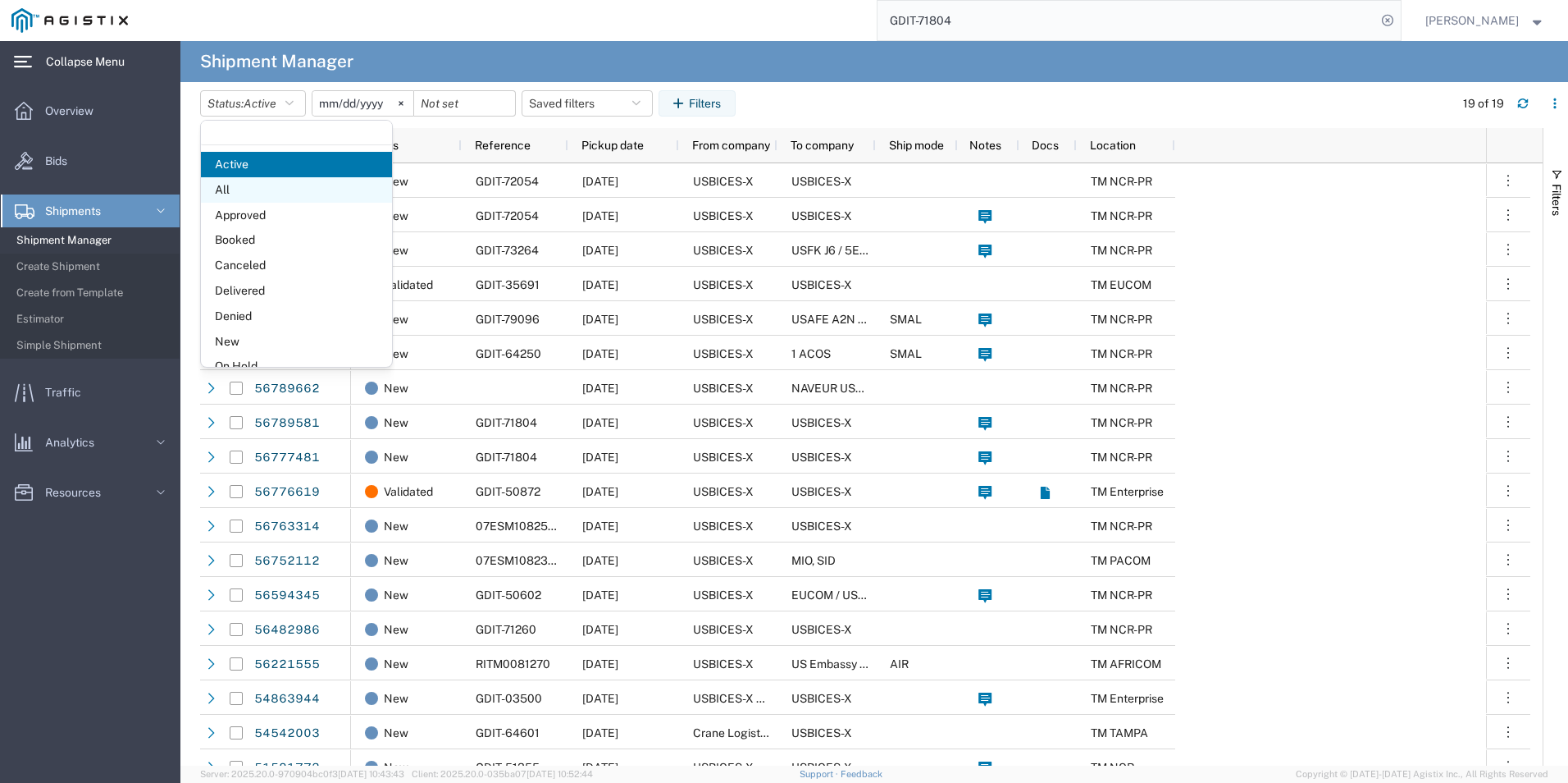
click at [262, 193] on span "All" at bounding box center [296, 190] width 191 height 25
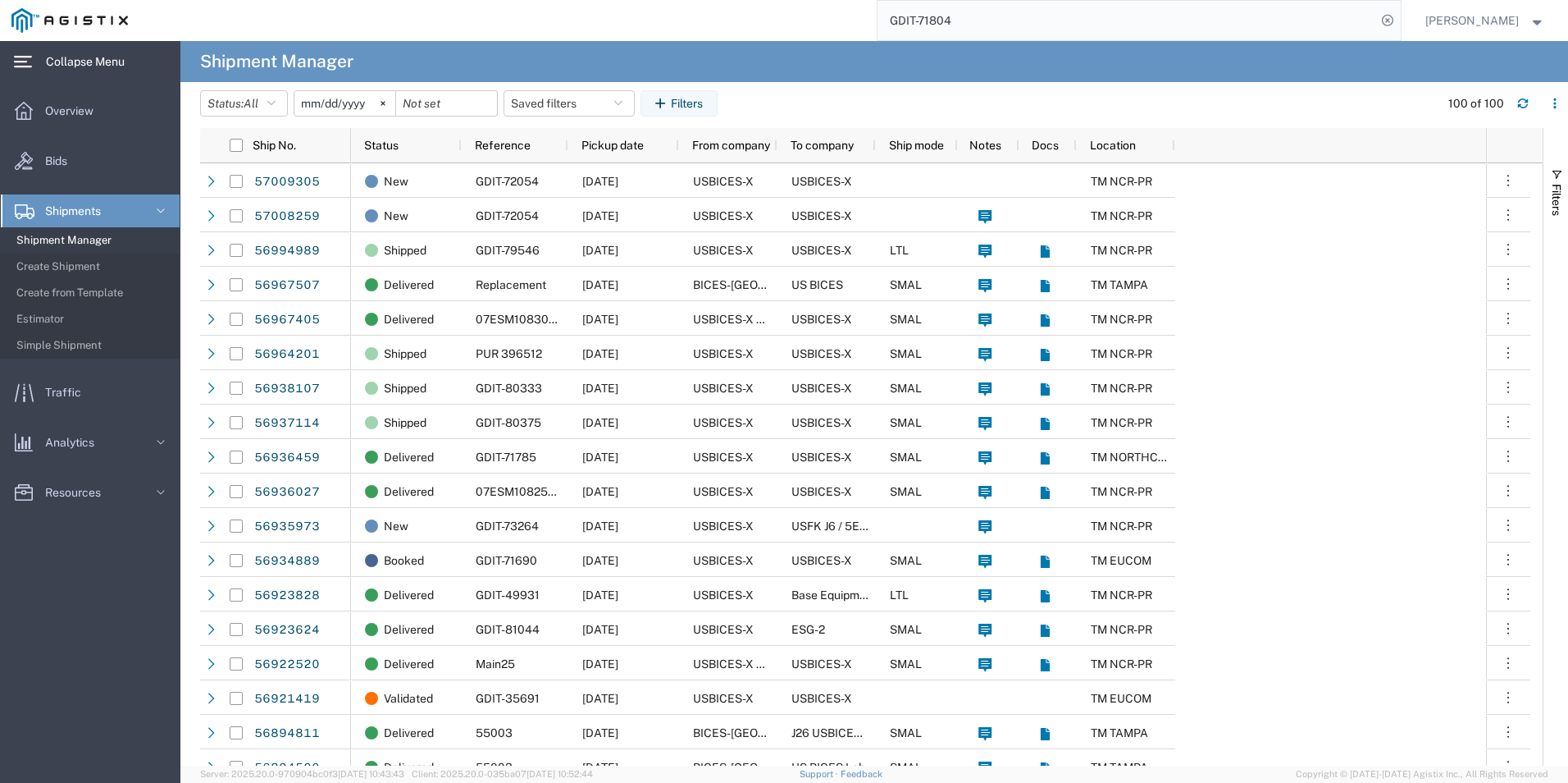
click at [1173, 25] on input "GDIT-71804" at bounding box center [1127, 20] width 498 height 39
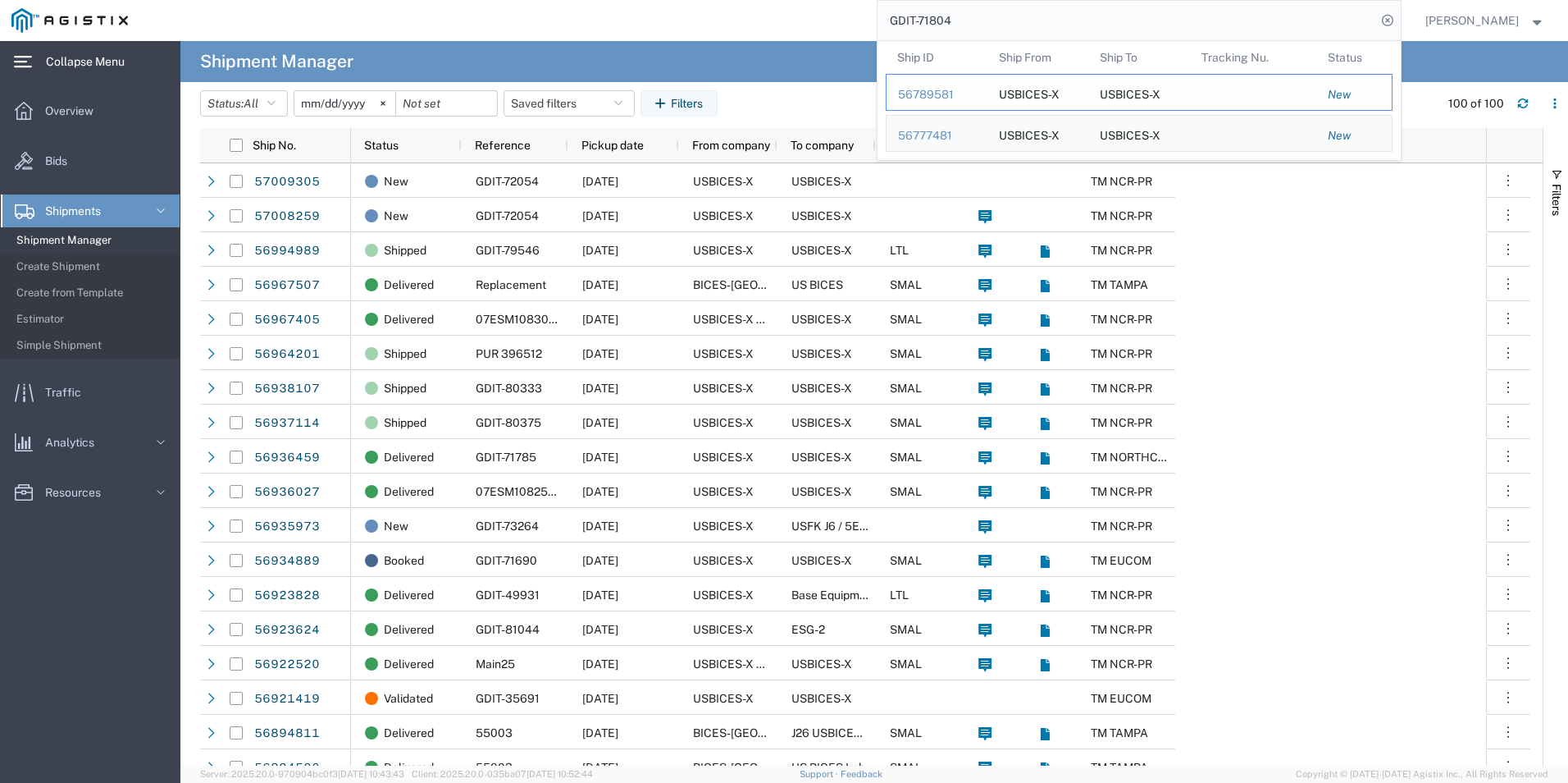
click at [934, 94] on div "56789581" at bounding box center [937, 94] width 78 height 17
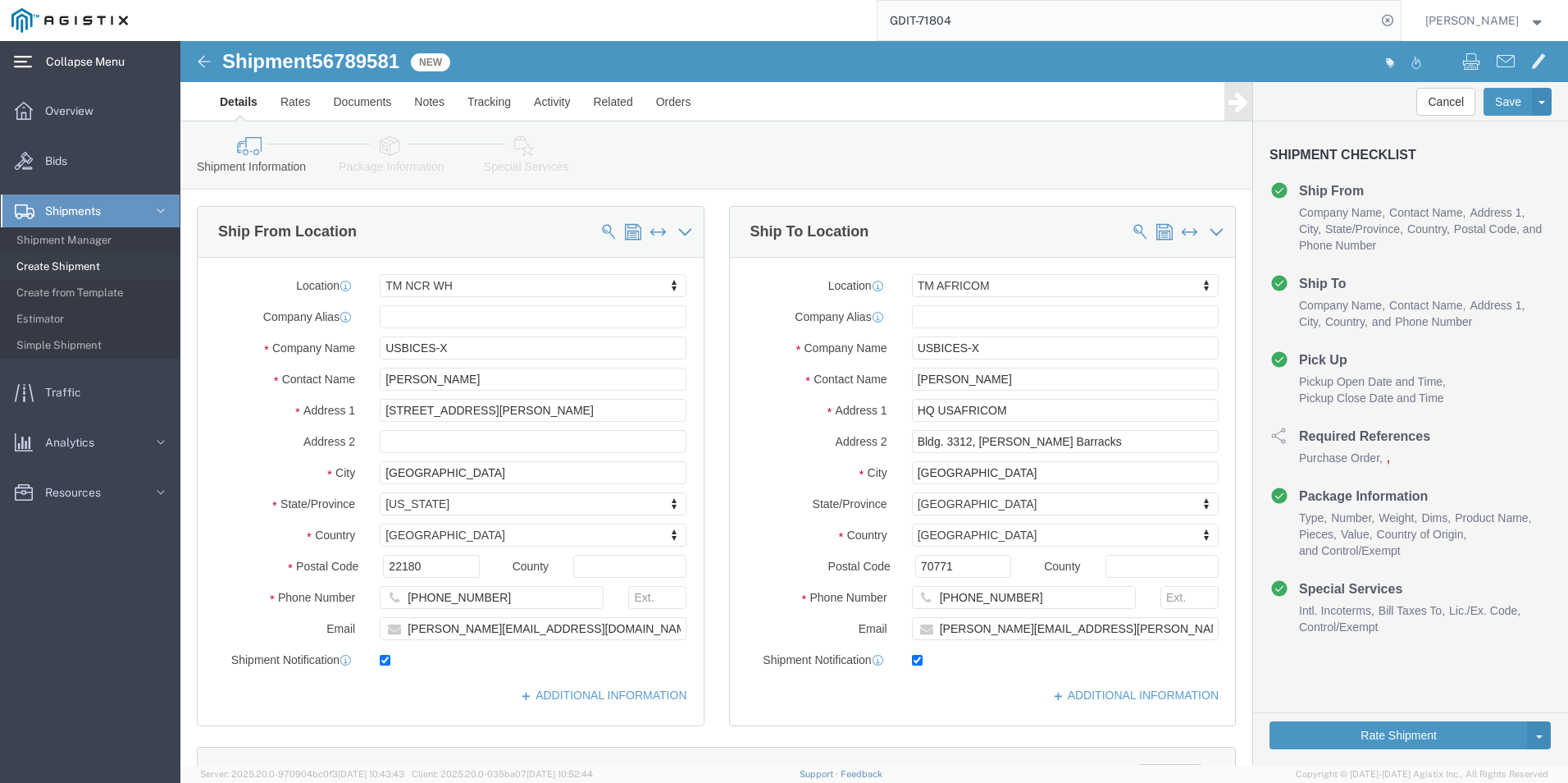
select select "69651"
select select "34239"
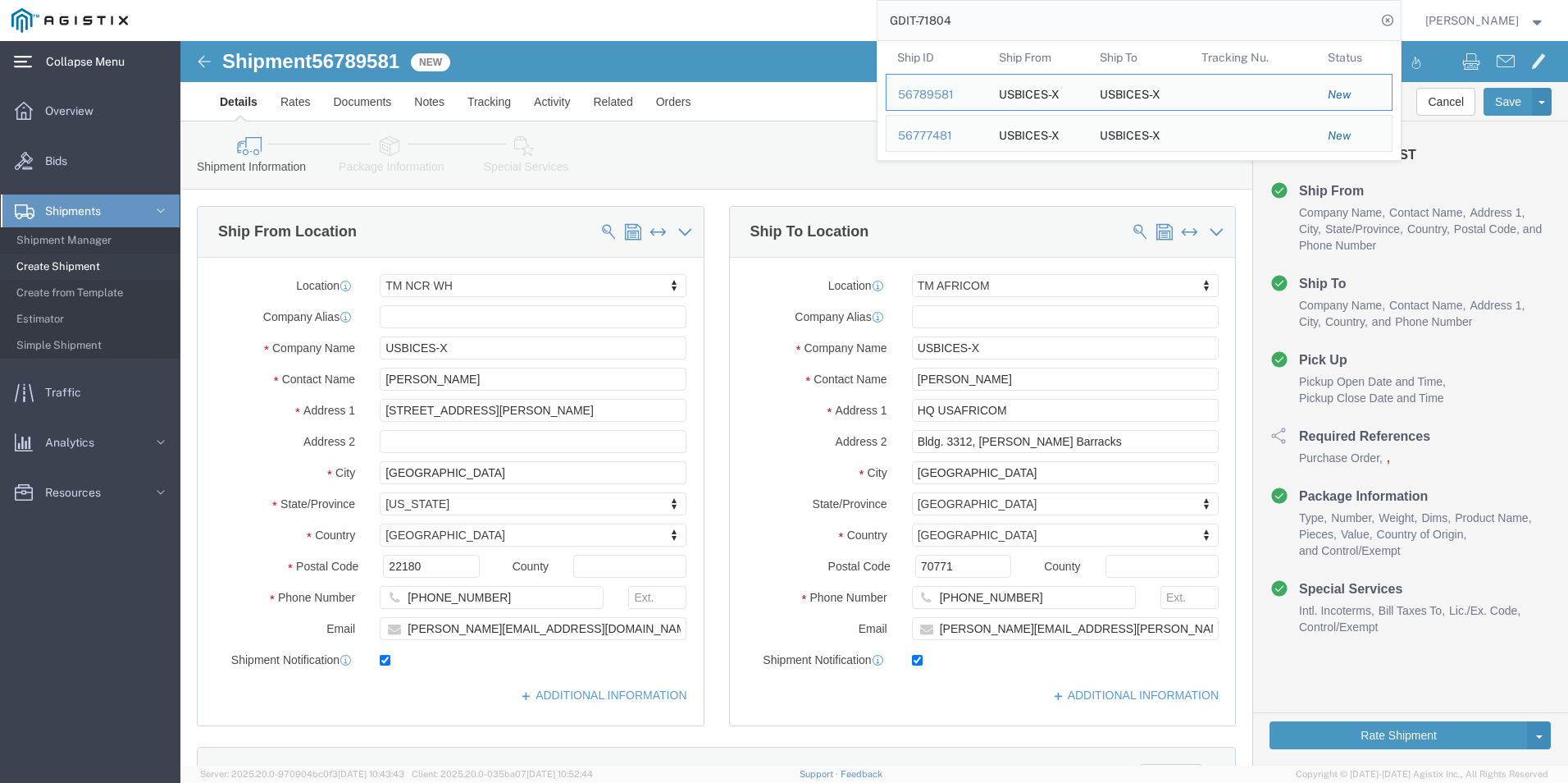
click at [970, 12] on input "GDIT-71804" at bounding box center [1127, 20] width 498 height 39
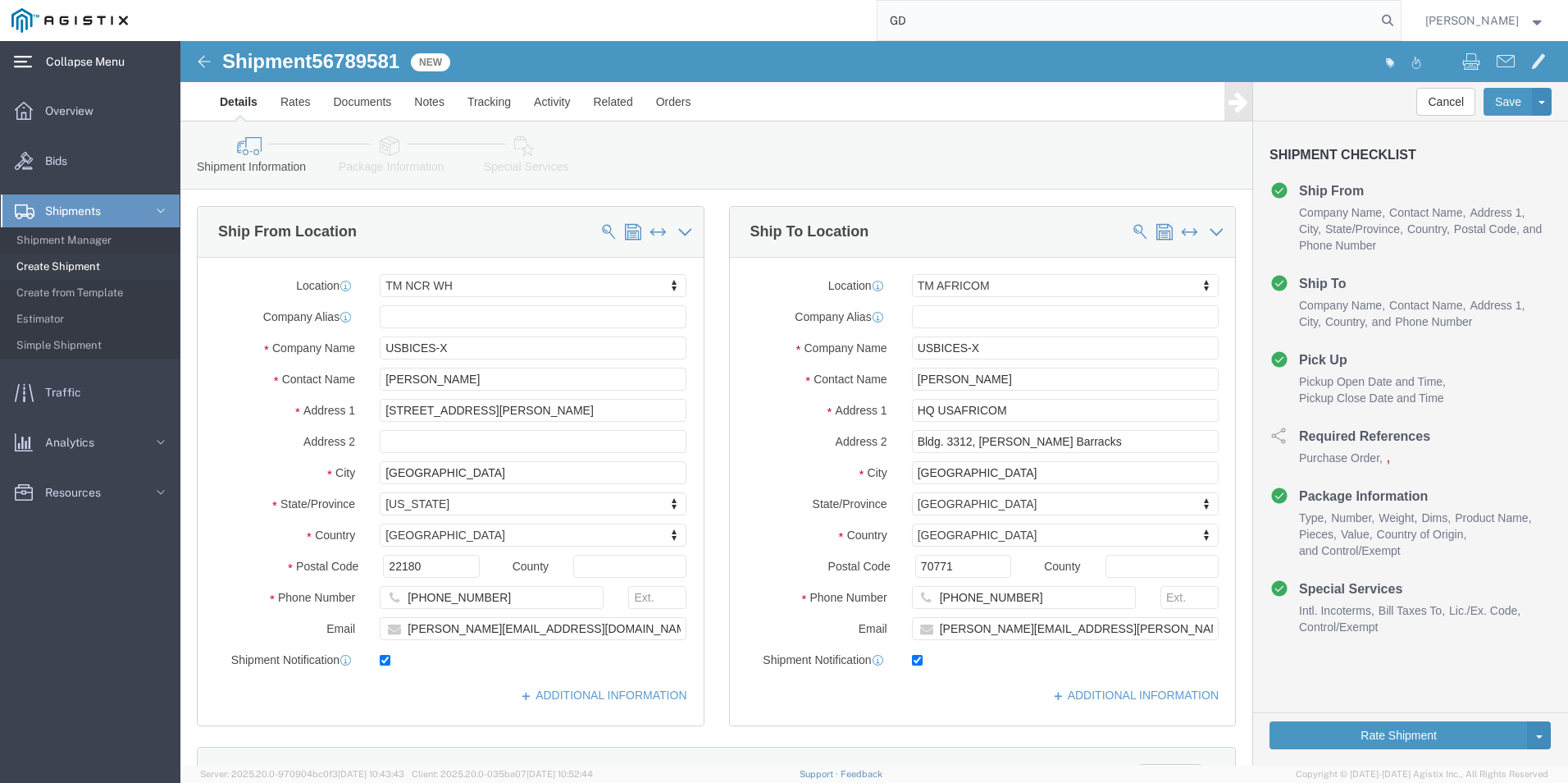
type input "G"
type input "56789581"
click at [1252, 21] on icon at bounding box center [1387, 20] width 23 height 23
click icon
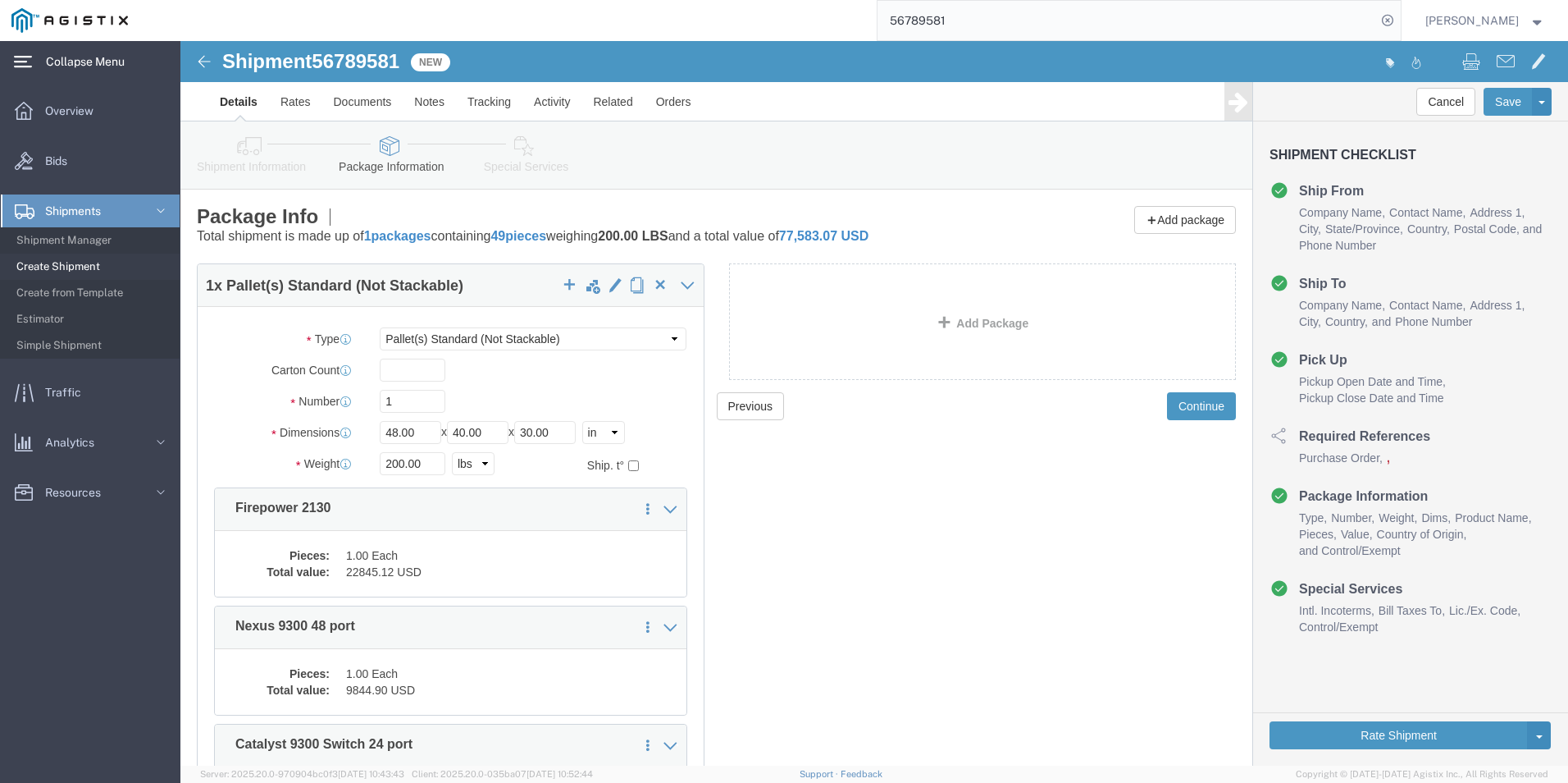
click icon
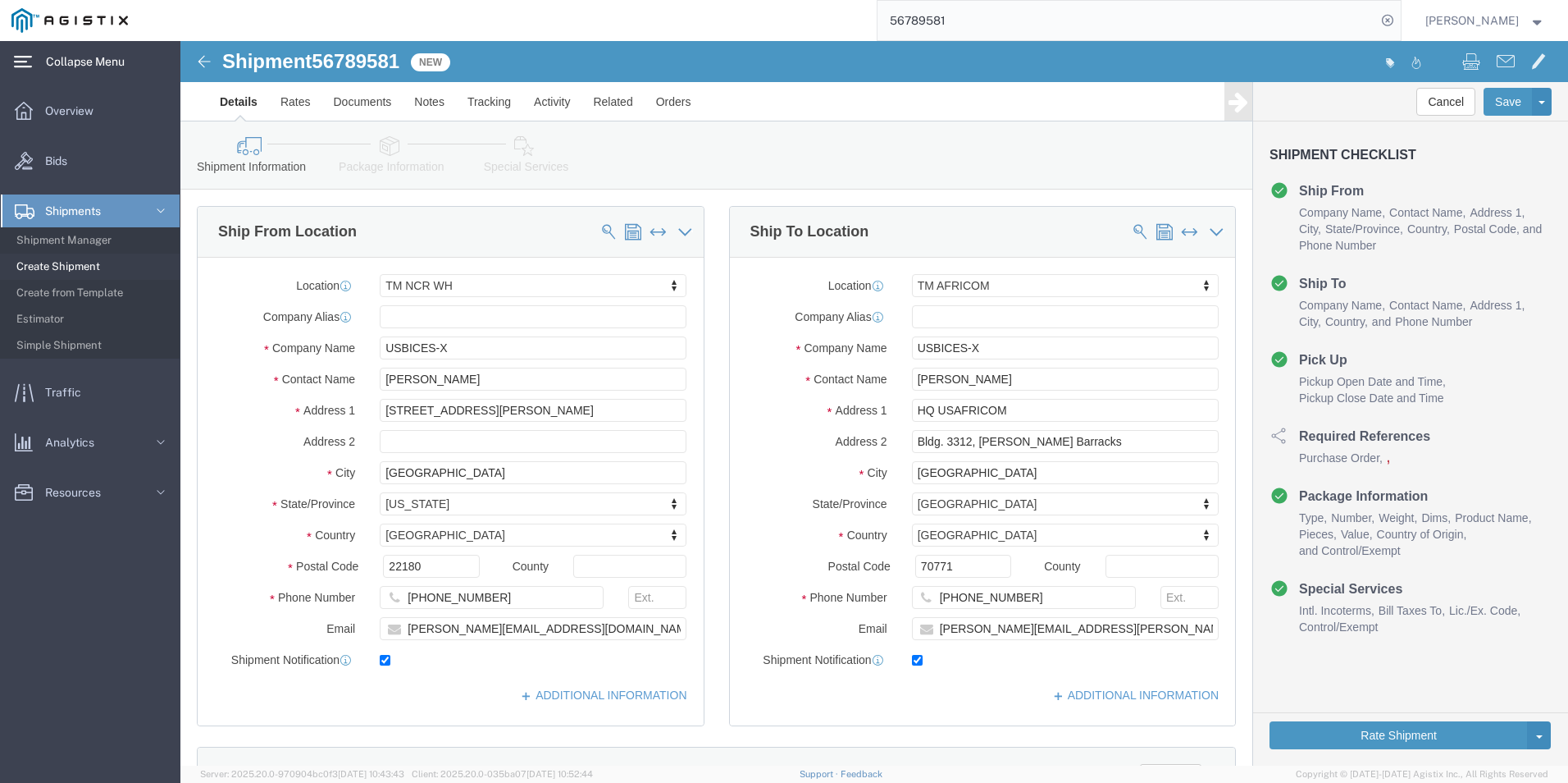
click icon
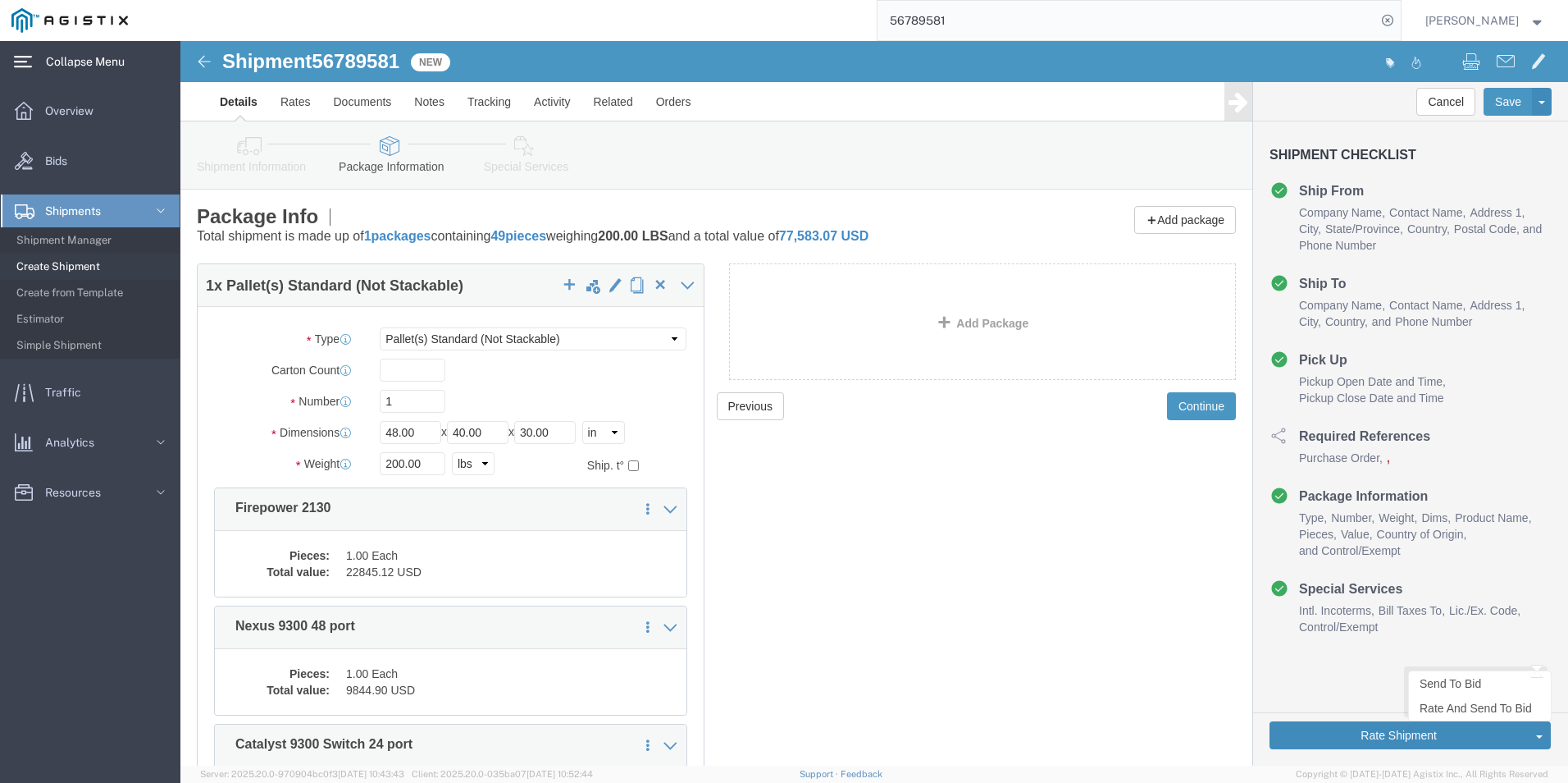
click button "Rate Shipment"
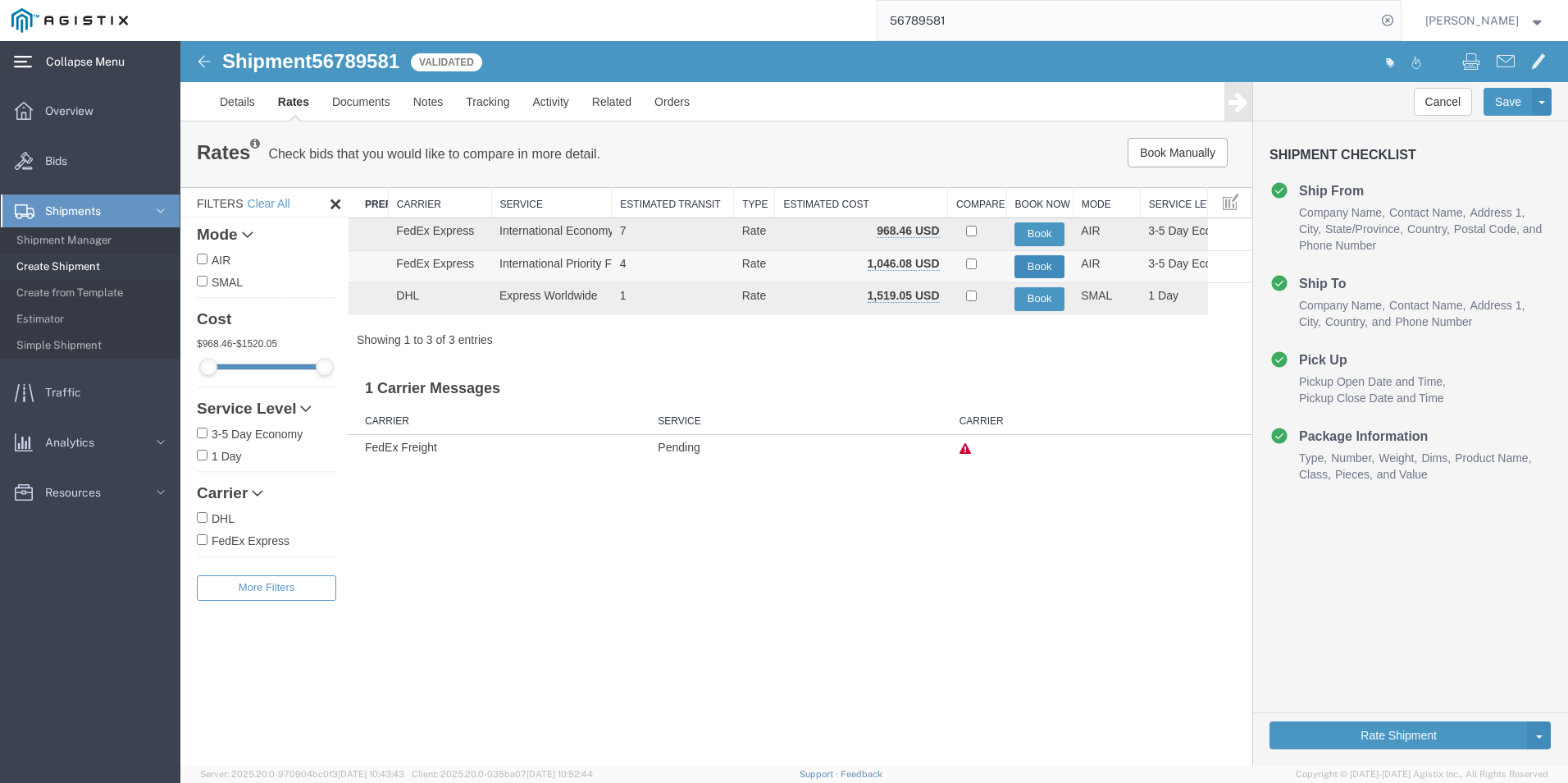
click at [1038, 268] on button "Book" at bounding box center [1039, 268] width 50 height 24
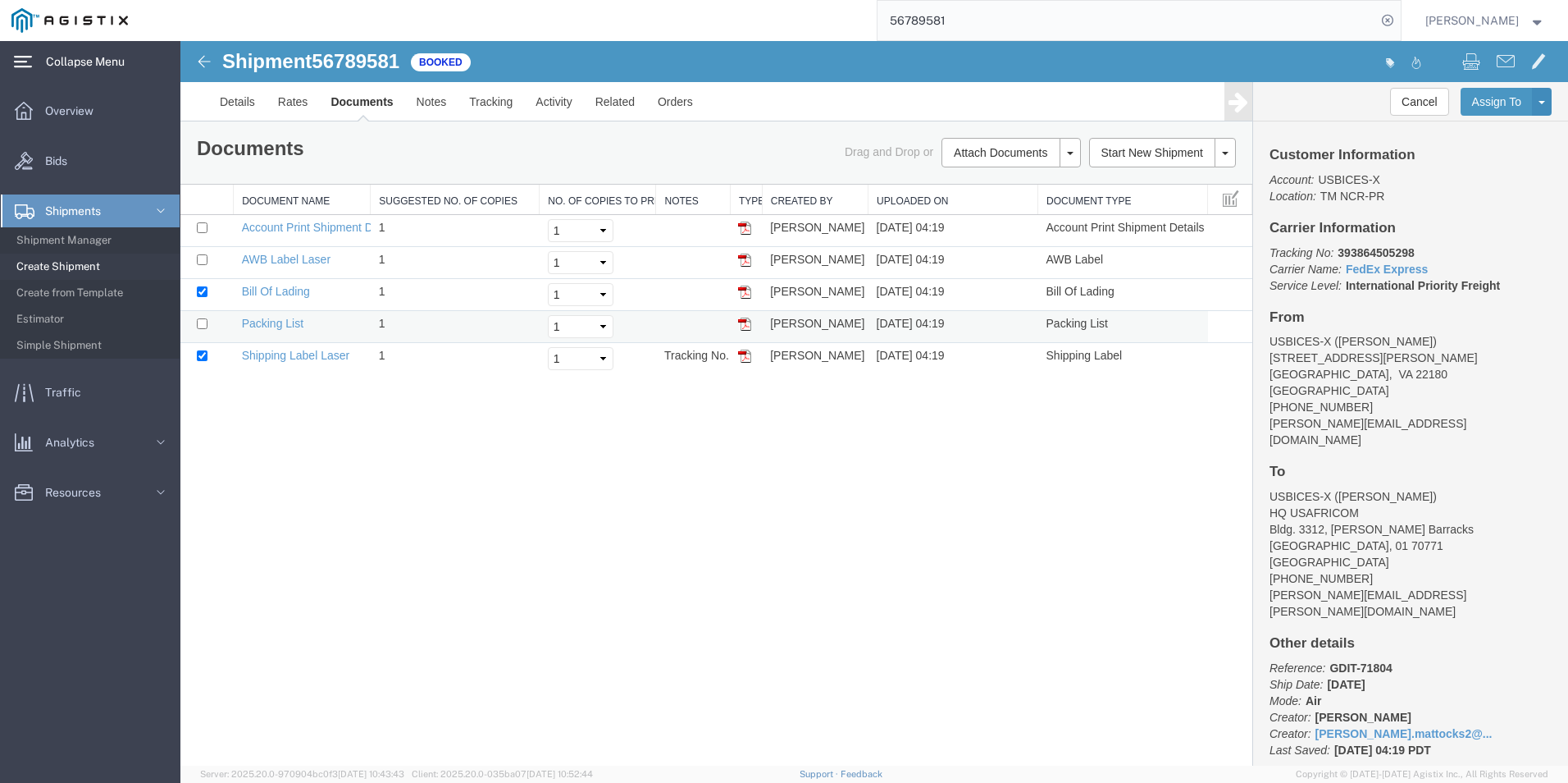
click at [200, 317] on td at bounding box center [207, 327] width 53 height 32
click at [292, 358] on link "Shipping Label Laser" at bounding box center [296, 355] width 109 height 13
click at [274, 323] on link "Packing List" at bounding box center [273, 323] width 61 height 13
click at [275, 291] on link "Bill Of Lading" at bounding box center [276, 290] width 68 height 13
